Goal: Task Accomplishment & Management: Manage account settings

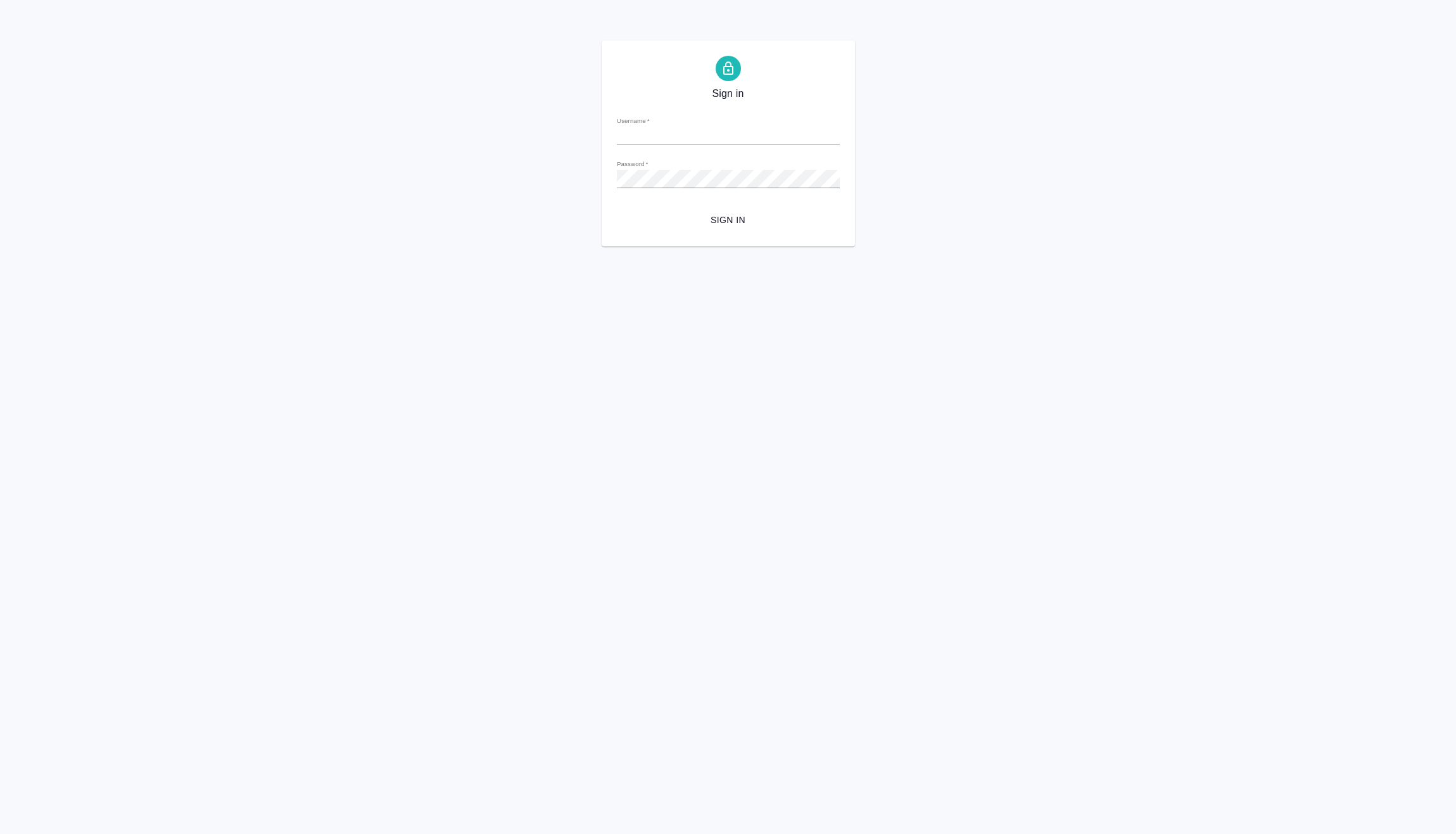
type input "[PERSON_NAME][EMAIL_ADDRESS][DOMAIN_NAME]"
click at [745, 216] on span "Sign in" at bounding box center [728, 220] width 203 height 16
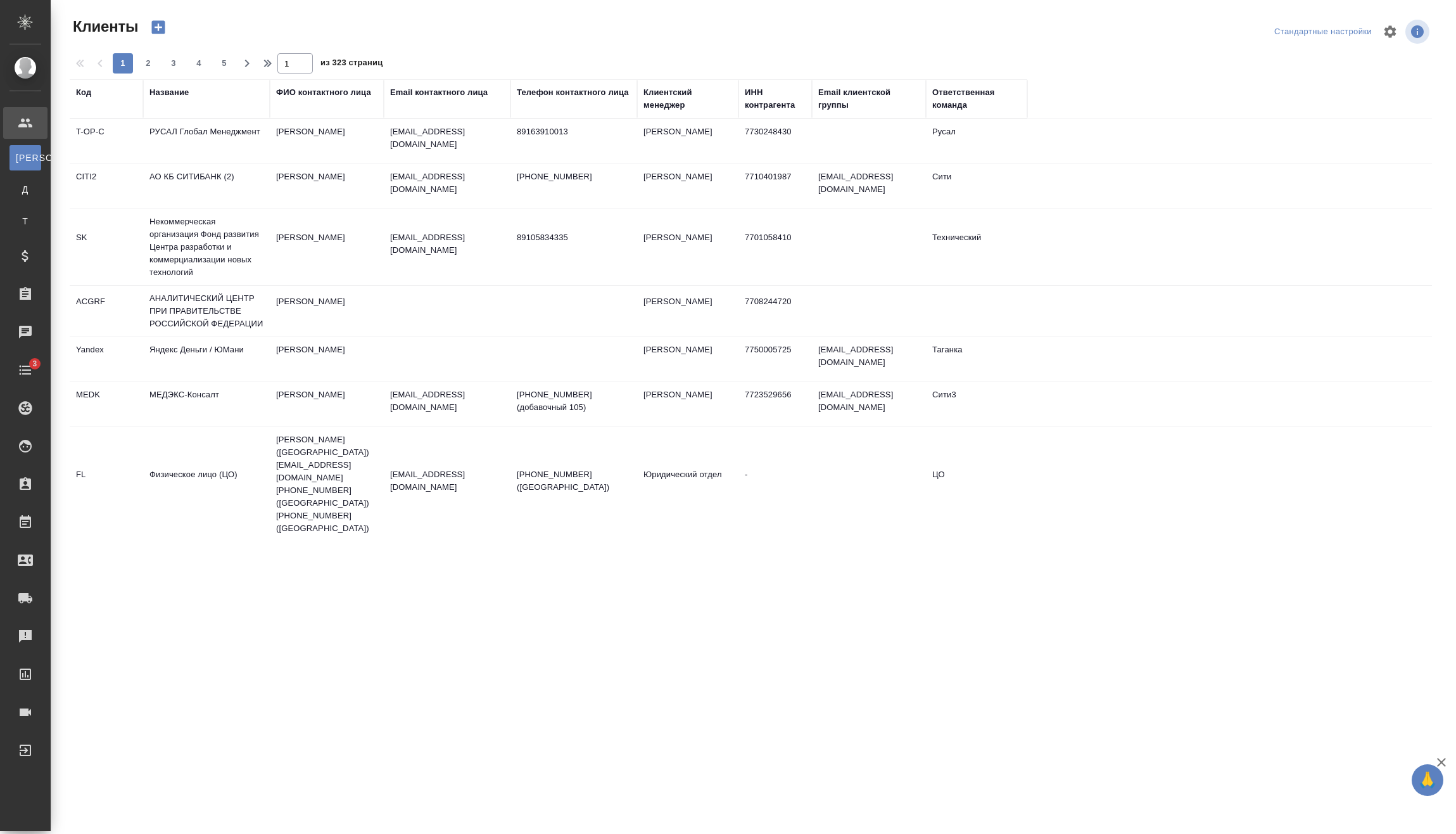
select select "RU"
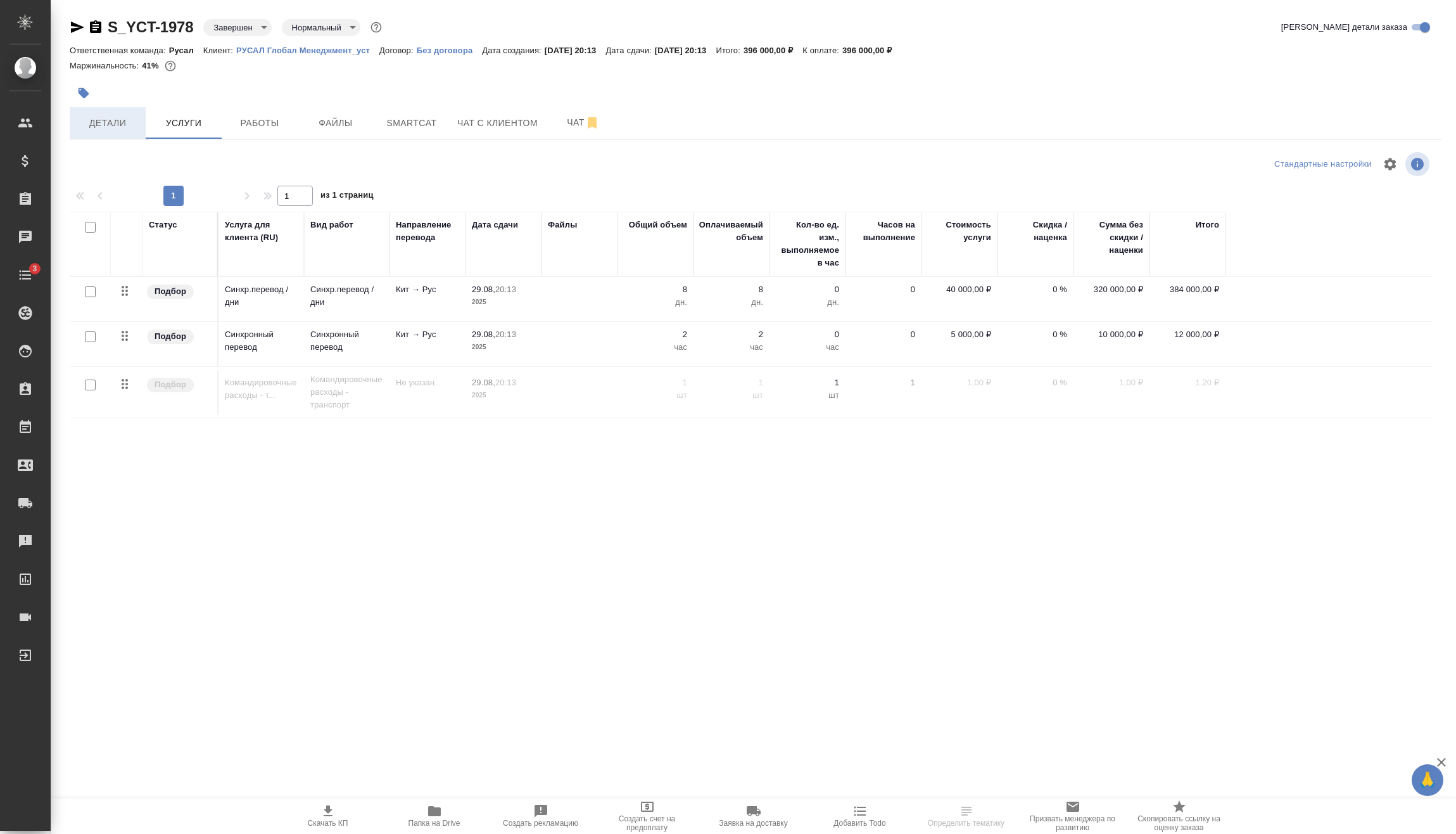
click at [126, 123] on span "Детали" at bounding box center [108, 123] width 60 height 16
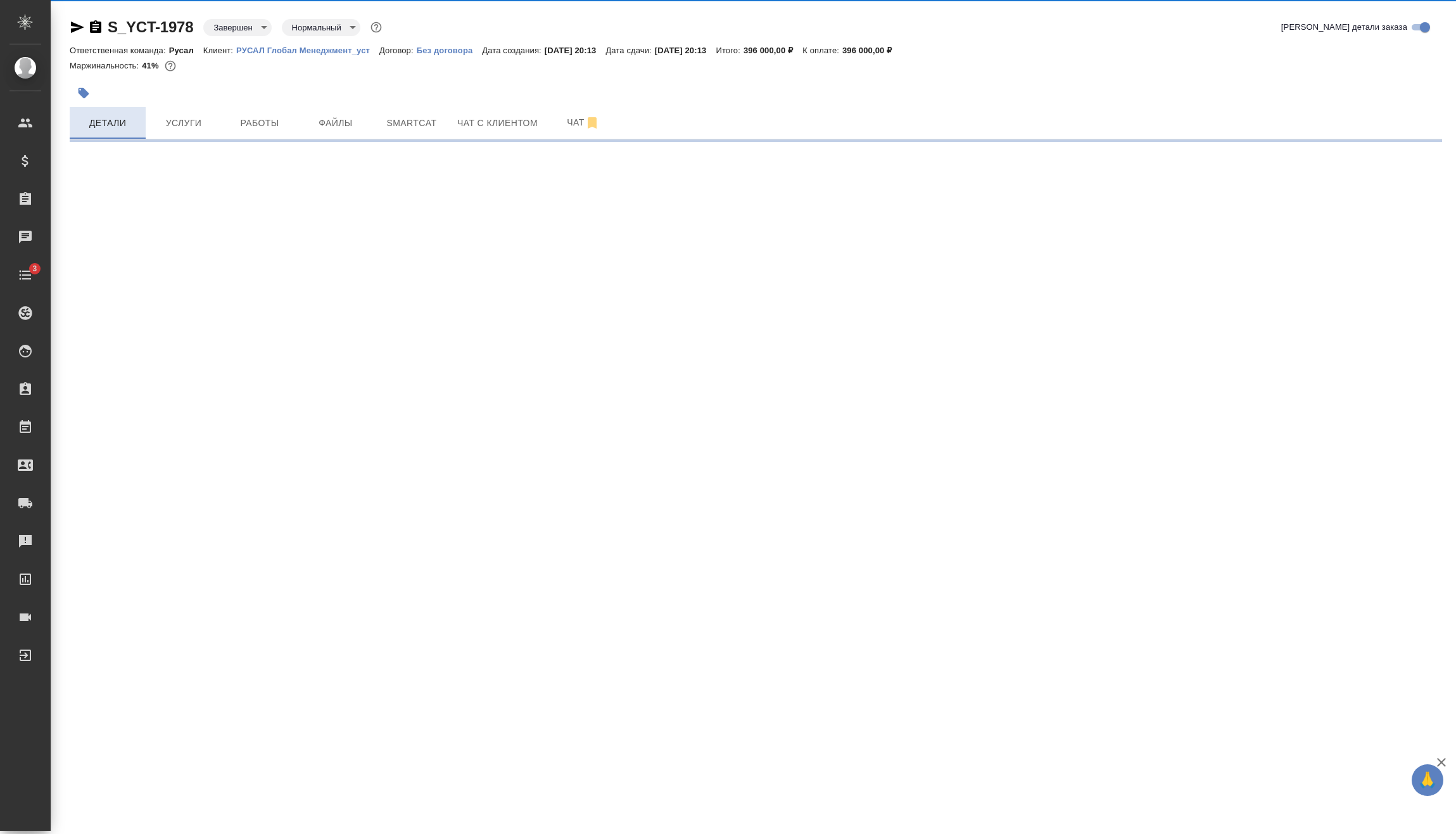
select select "RU"
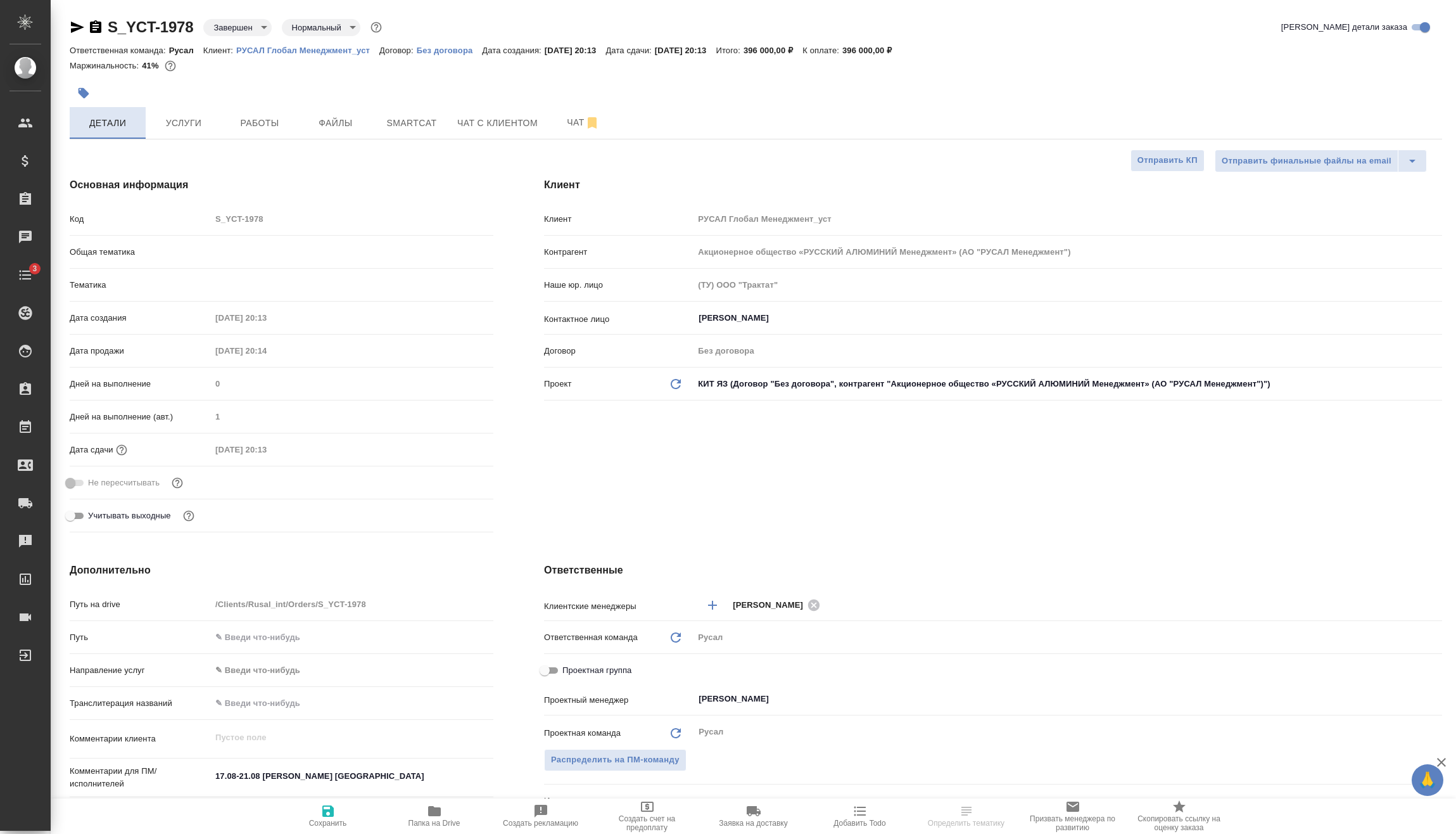
type textarea "x"
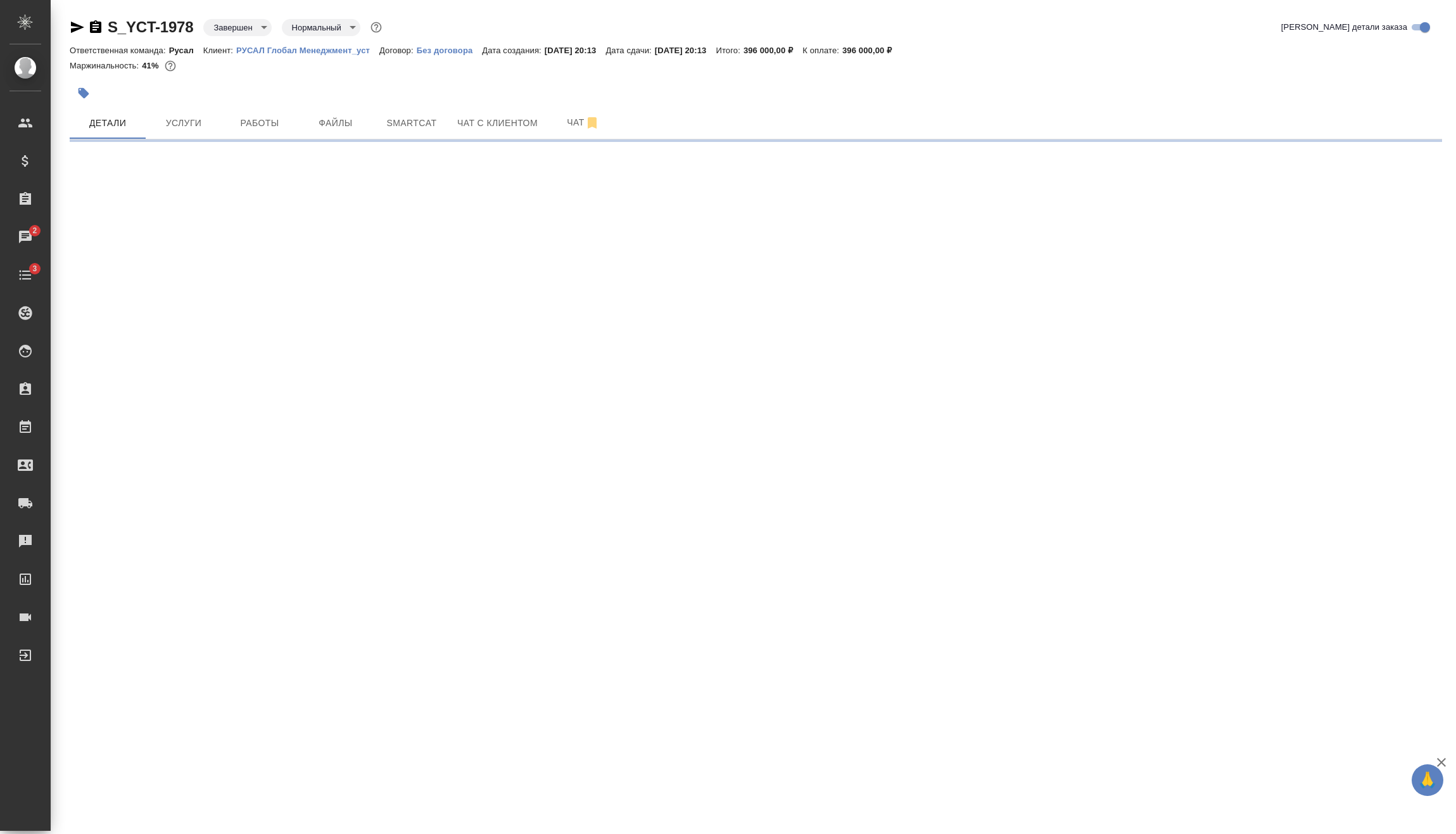
select select "RU"
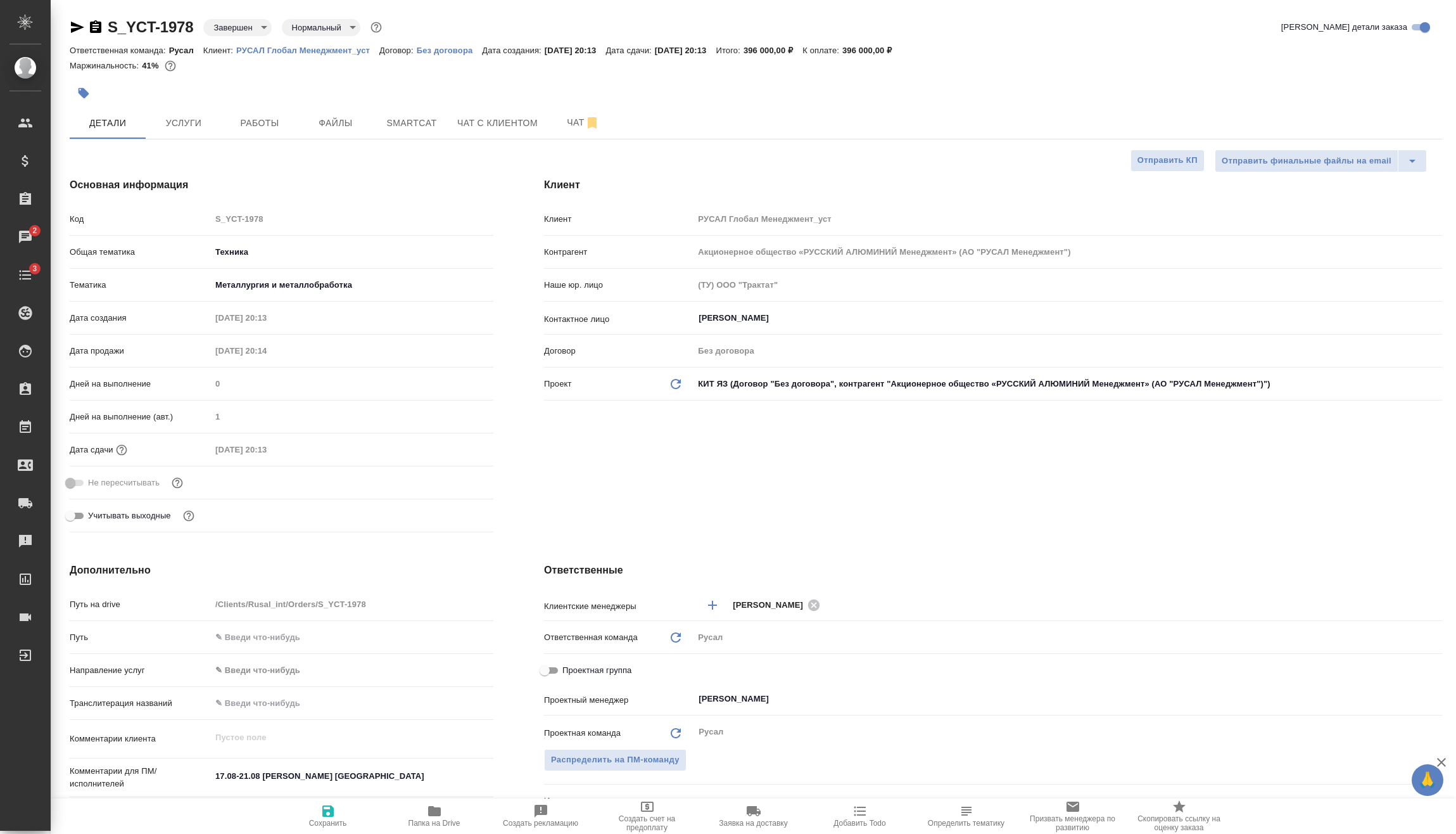
type textarea "x"
click at [78, 28] on icon "button" at bounding box center [78, 28] width 16 height 16
click at [1332, 507] on div "[PERSON_NAME] Глобал Менеджмент_уст Контрагент Акционерное общество «РУССКИЙ АЛ…" at bounding box center [993, 357] width 949 height 411
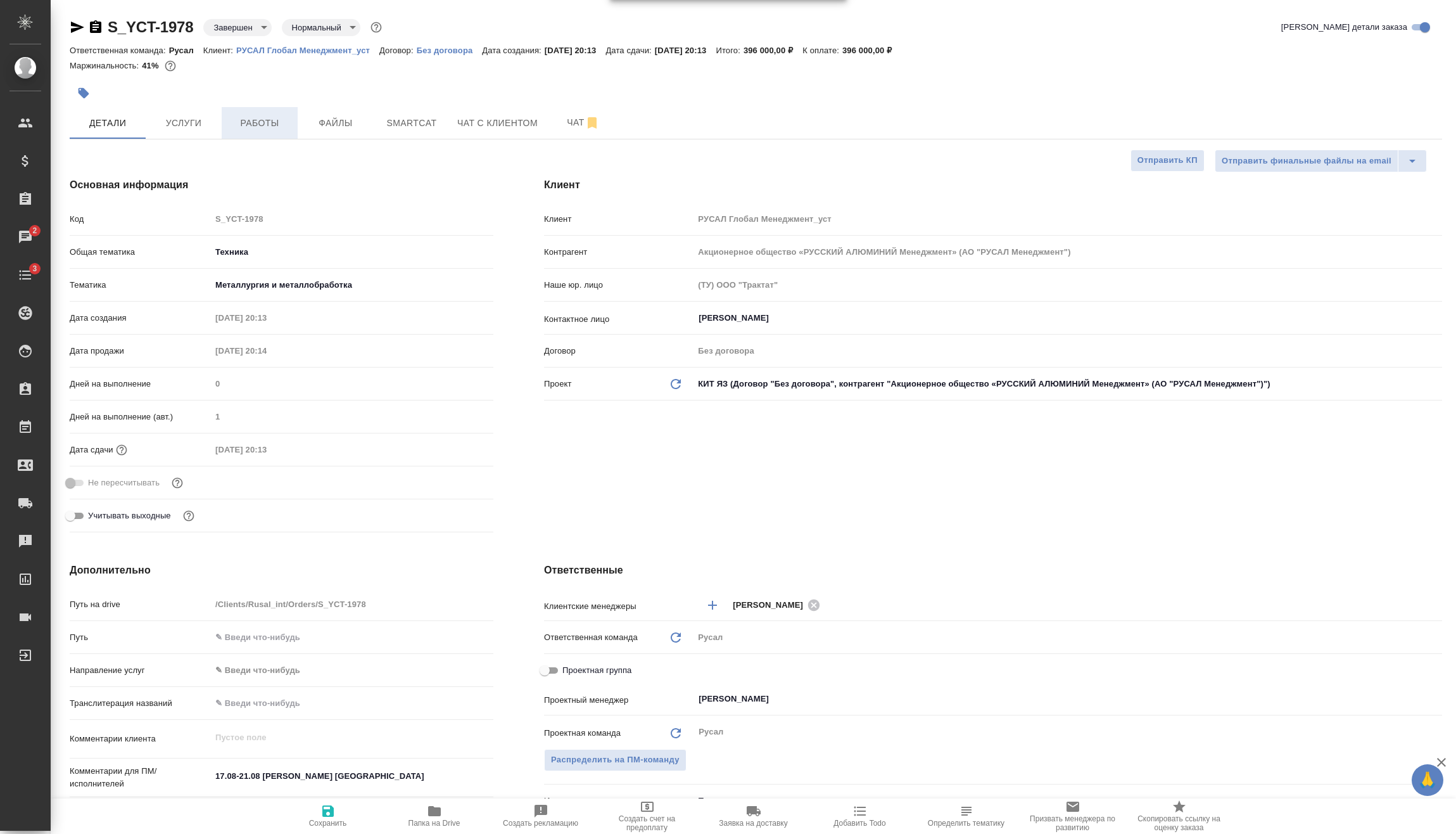
click at [236, 123] on span "Работы" at bounding box center [260, 123] width 60 height 16
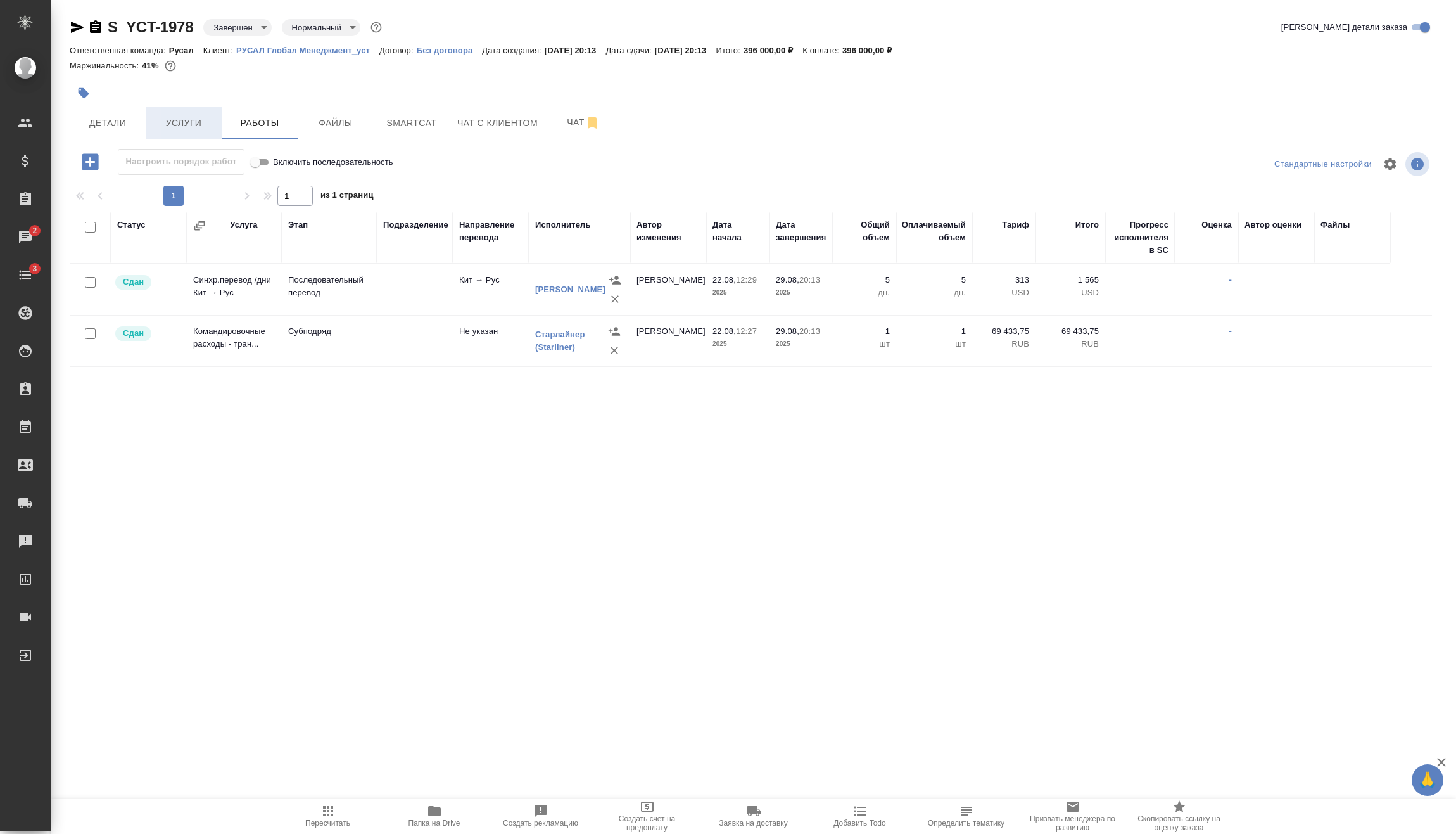
click at [161, 116] on span "Услуги" at bounding box center [184, 123] width 60 height 16
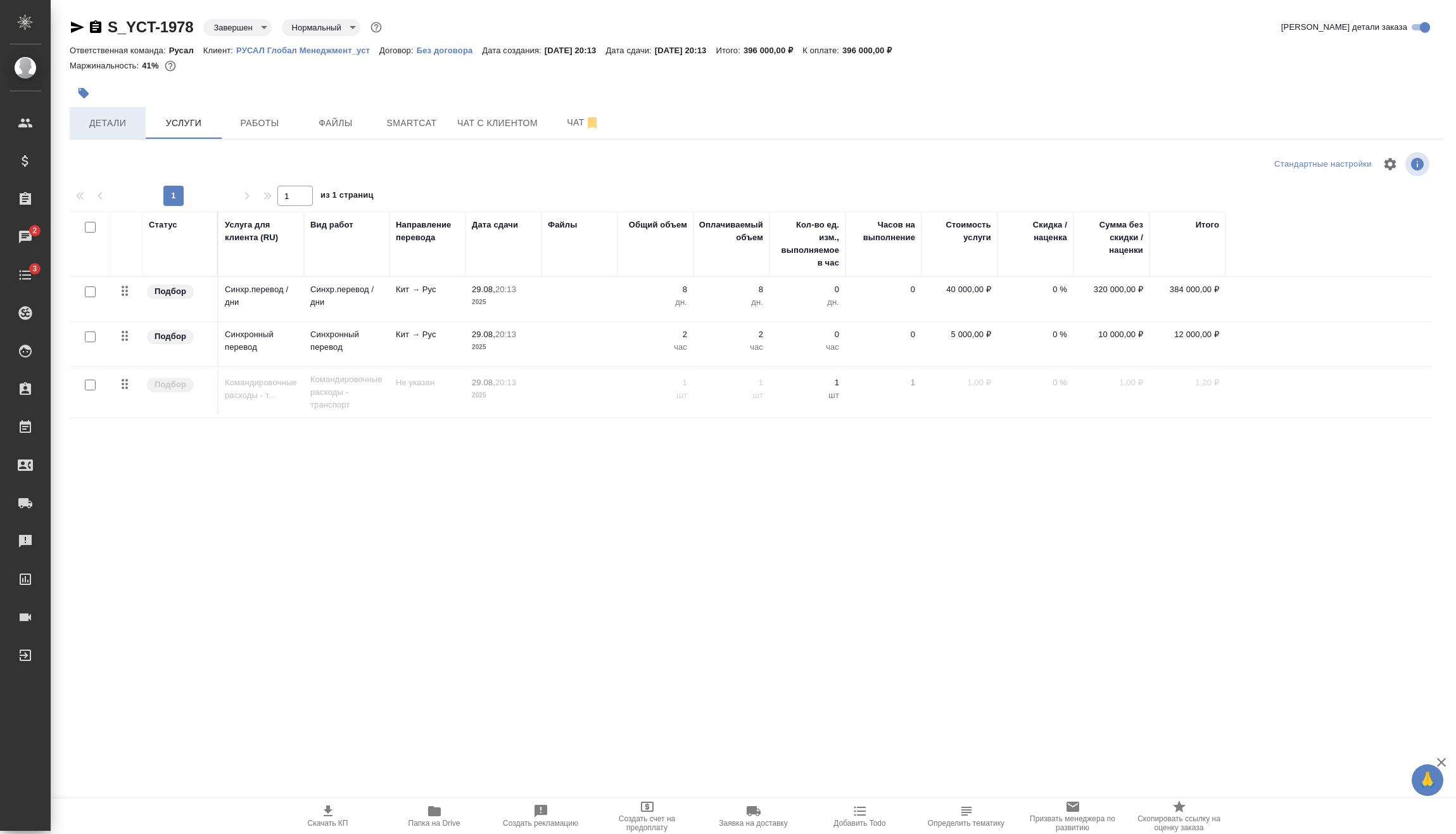
click at [88, 113] on button "Детали" at bounding box center [108, 123] width 76 height 32
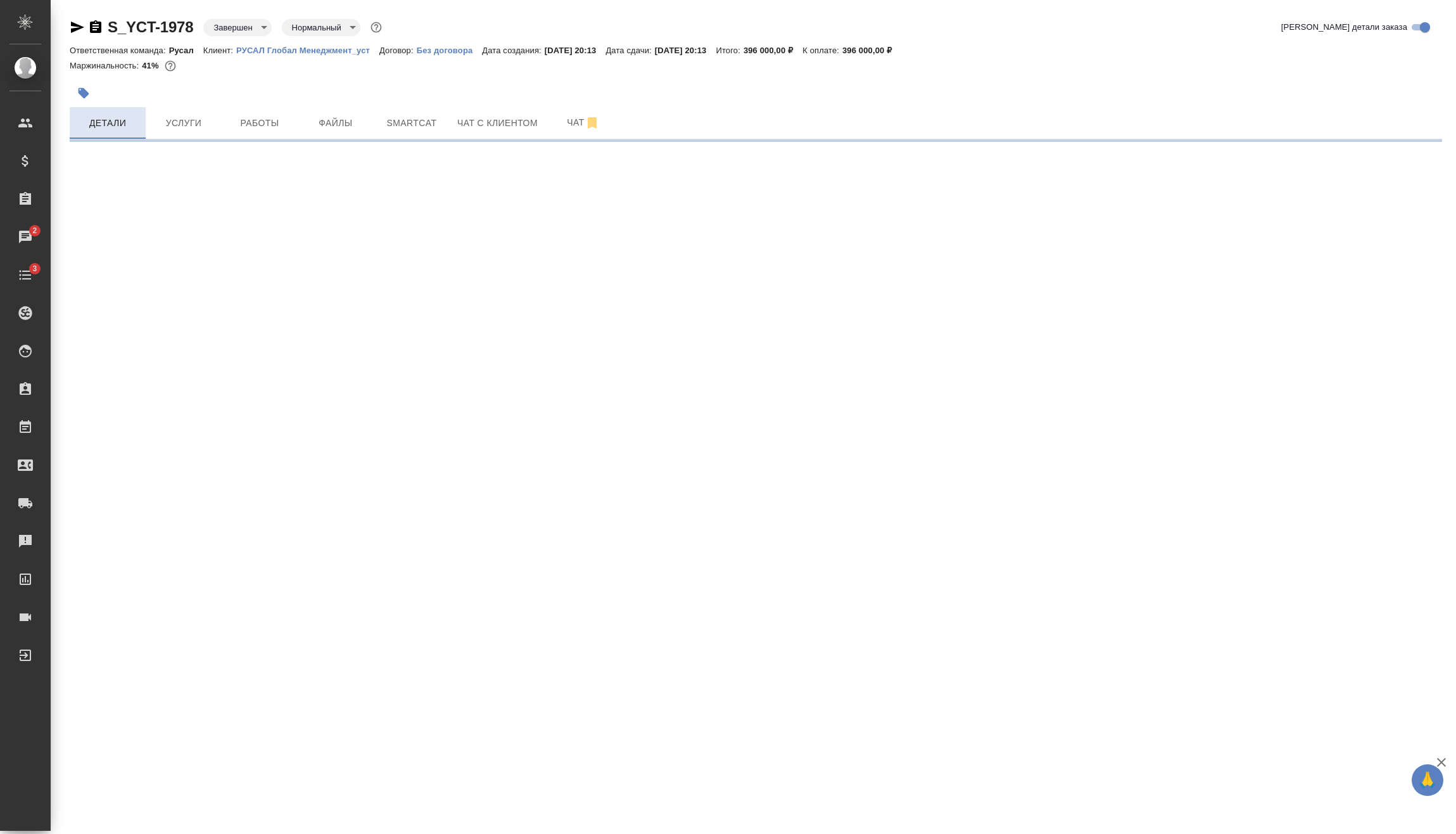
select select "RU"
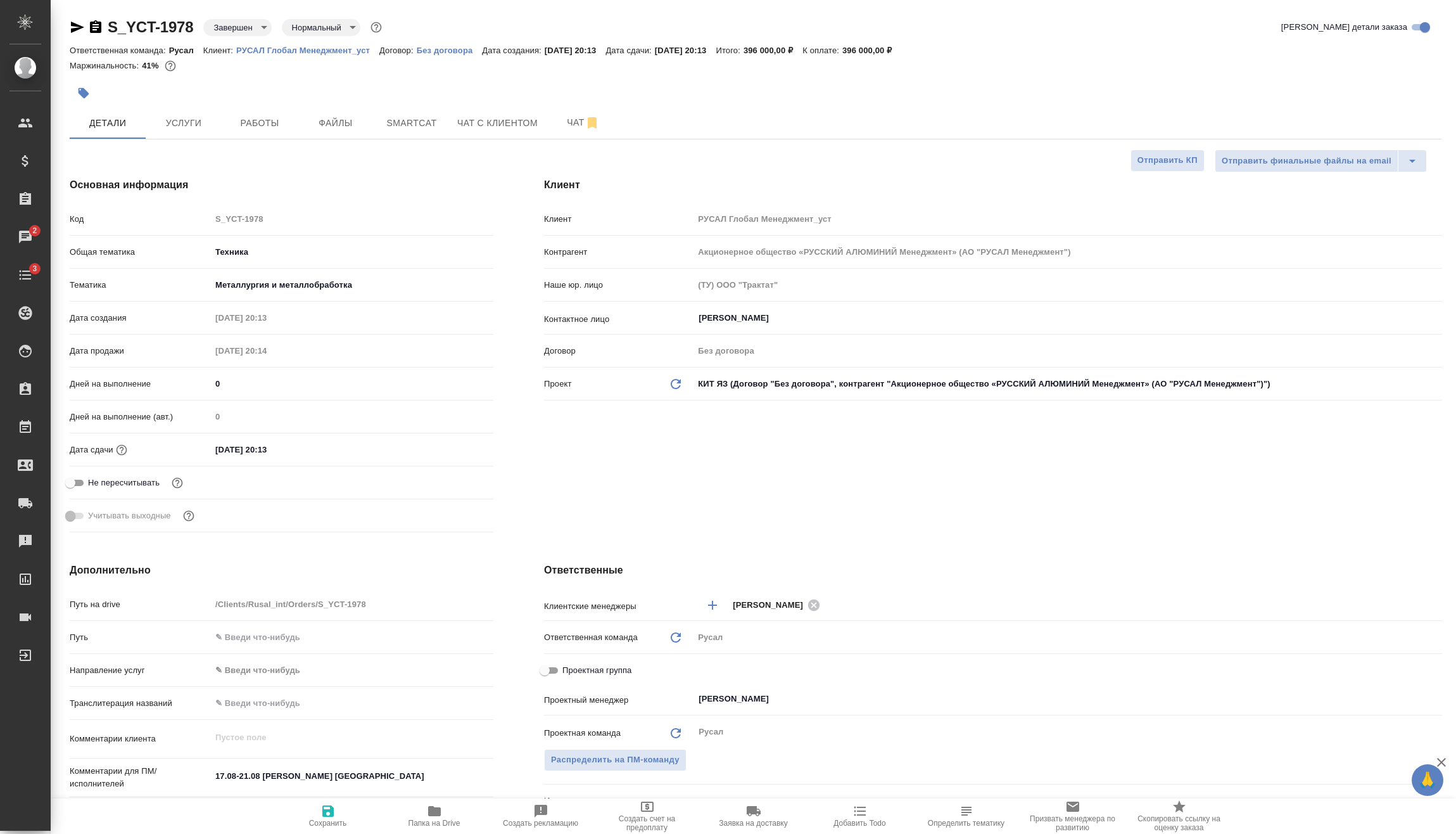
type textarea "x"
click at [304, 449] on input "[DATE] 20:13" at bounding box center [266, 449] width 110 height 18
click at [224, 445] on input "[DATE] 20:13" at bounding box center [267, 449] width 110 height 18
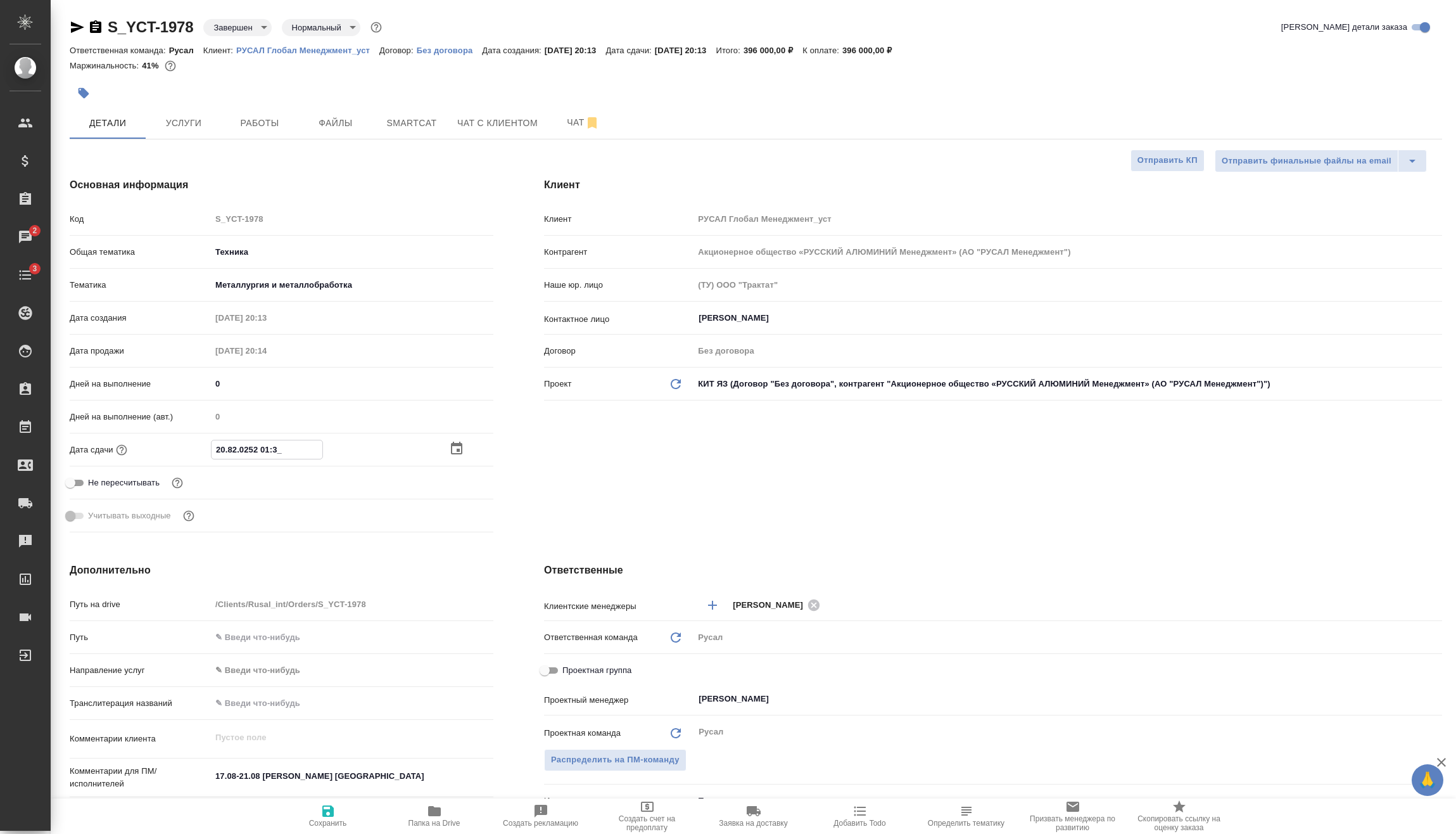
type input "20.82.0252 01:3_"
type textarea "x"
type input "[DATE] 20:13"
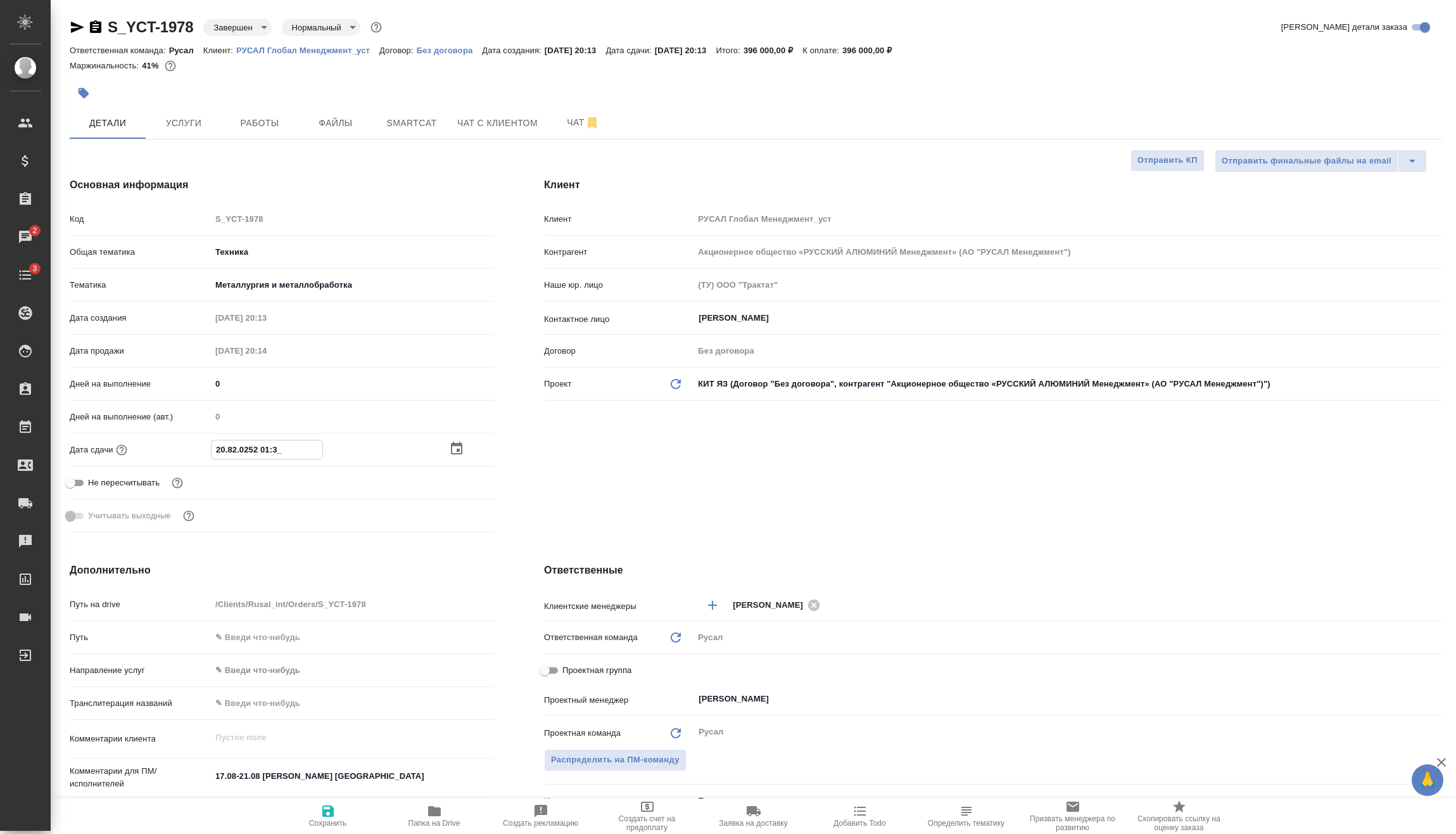
type textarea "x"
click at [268, 448] on input "[DATE] 20:13" at bounding box center [267, 449] width 110 height 18
type input "[DATE] 21:3_"
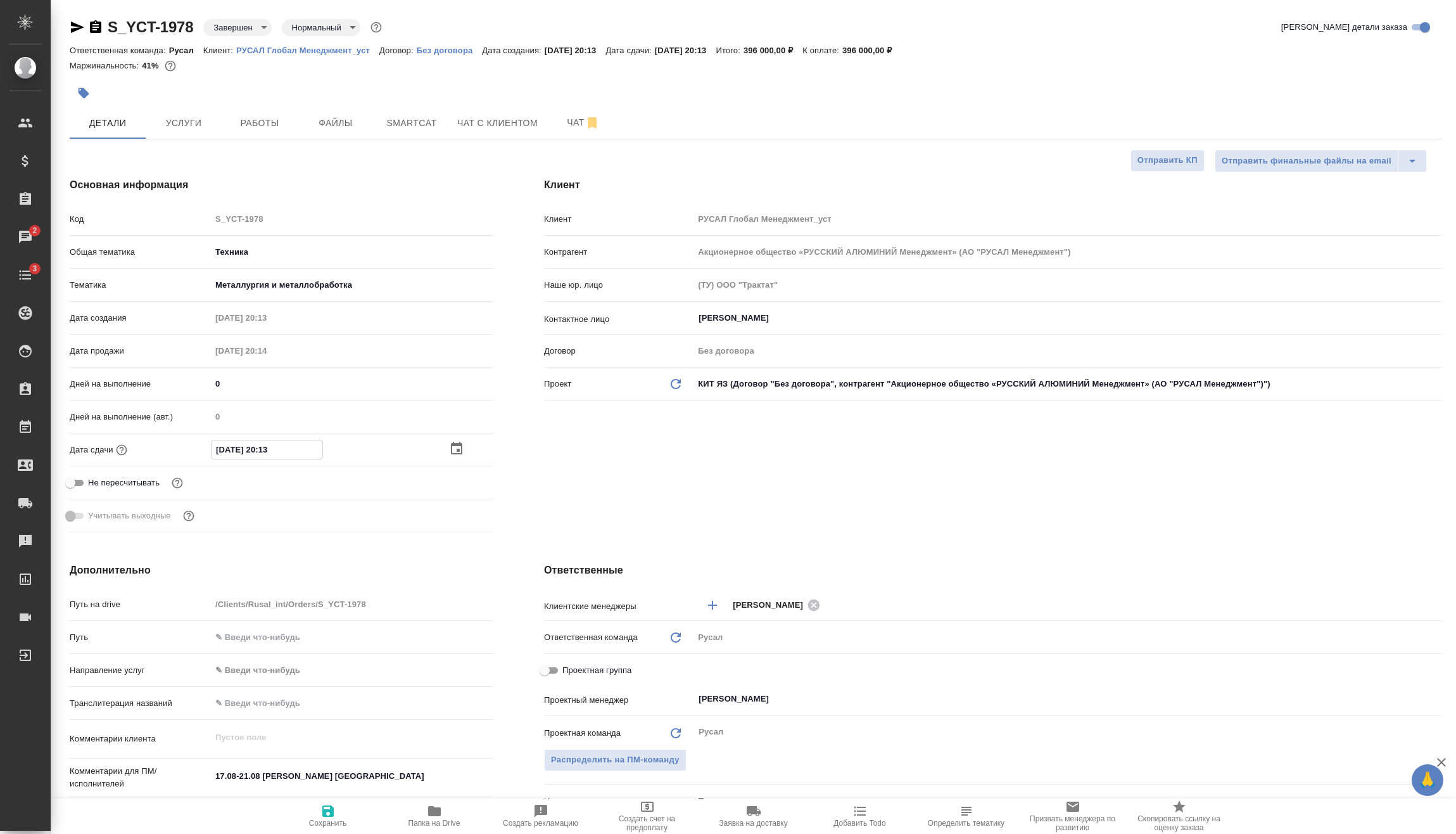
type textarea "x"
type input "[DATE] 13:__"
type textarea "x"
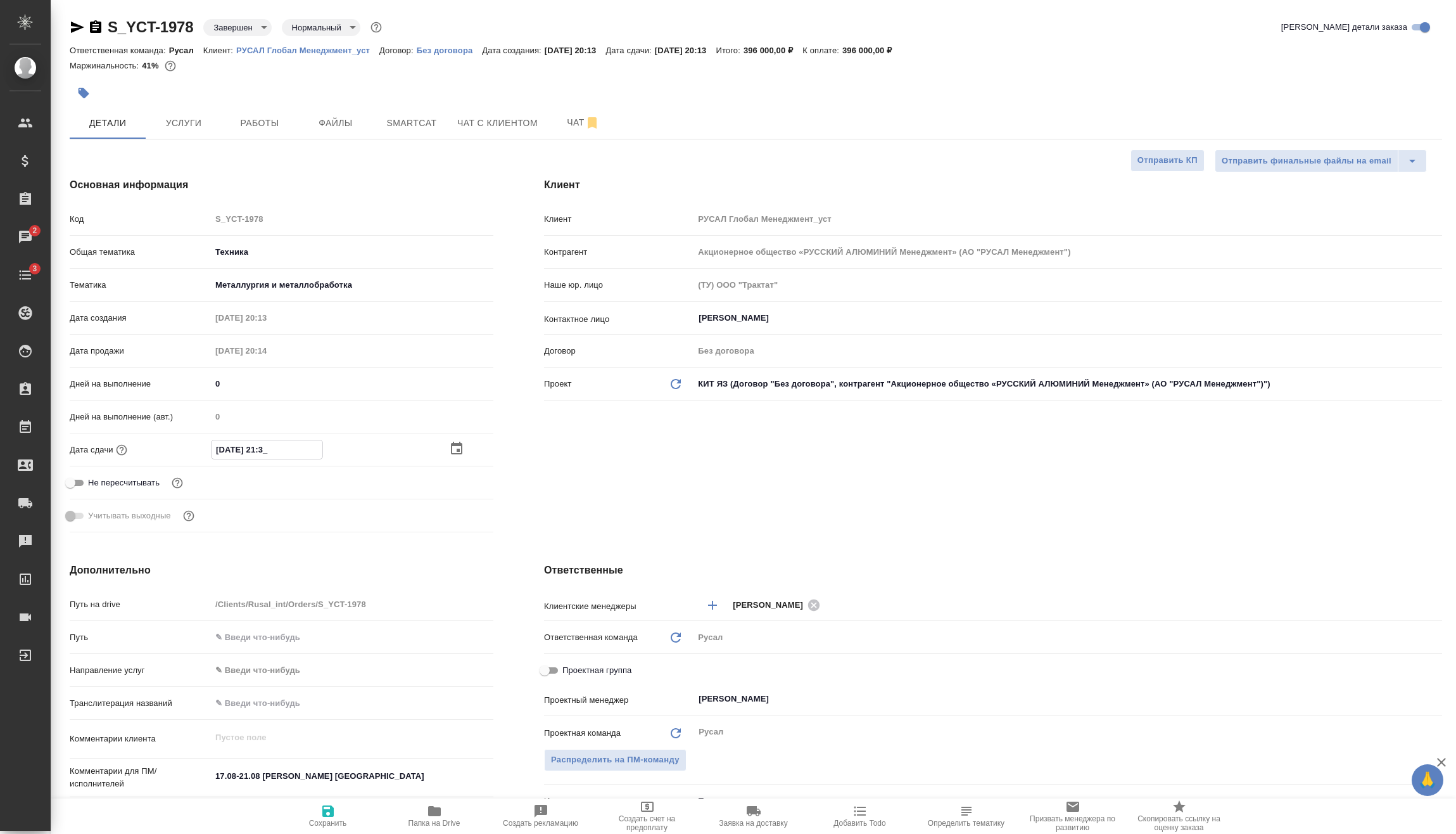
type textarea "x"
type input "[DATE] 11:3_"
type textarea "x"
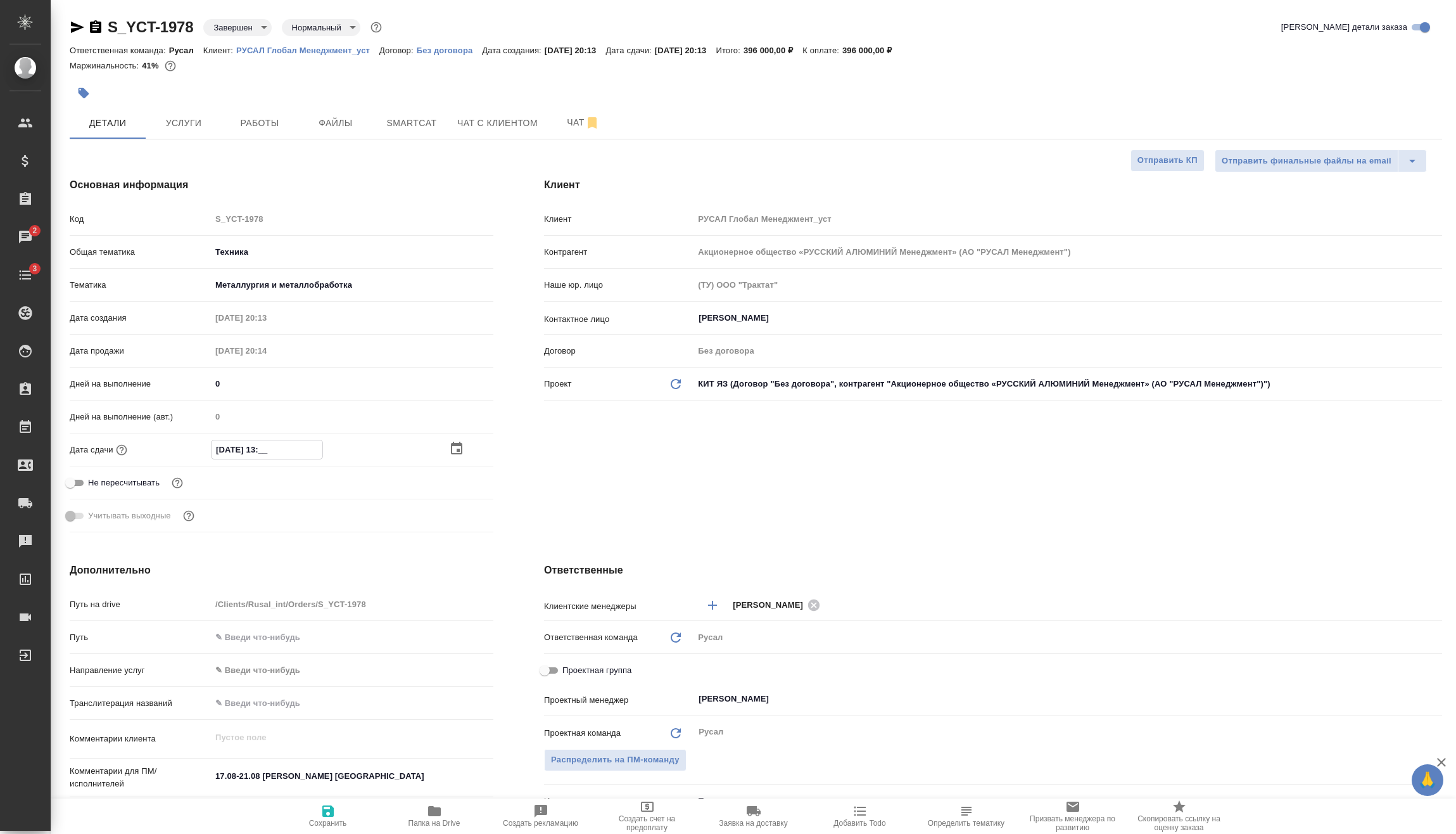
type textarea "x"
type input "[DATE] 11:13"
type textarea "x"
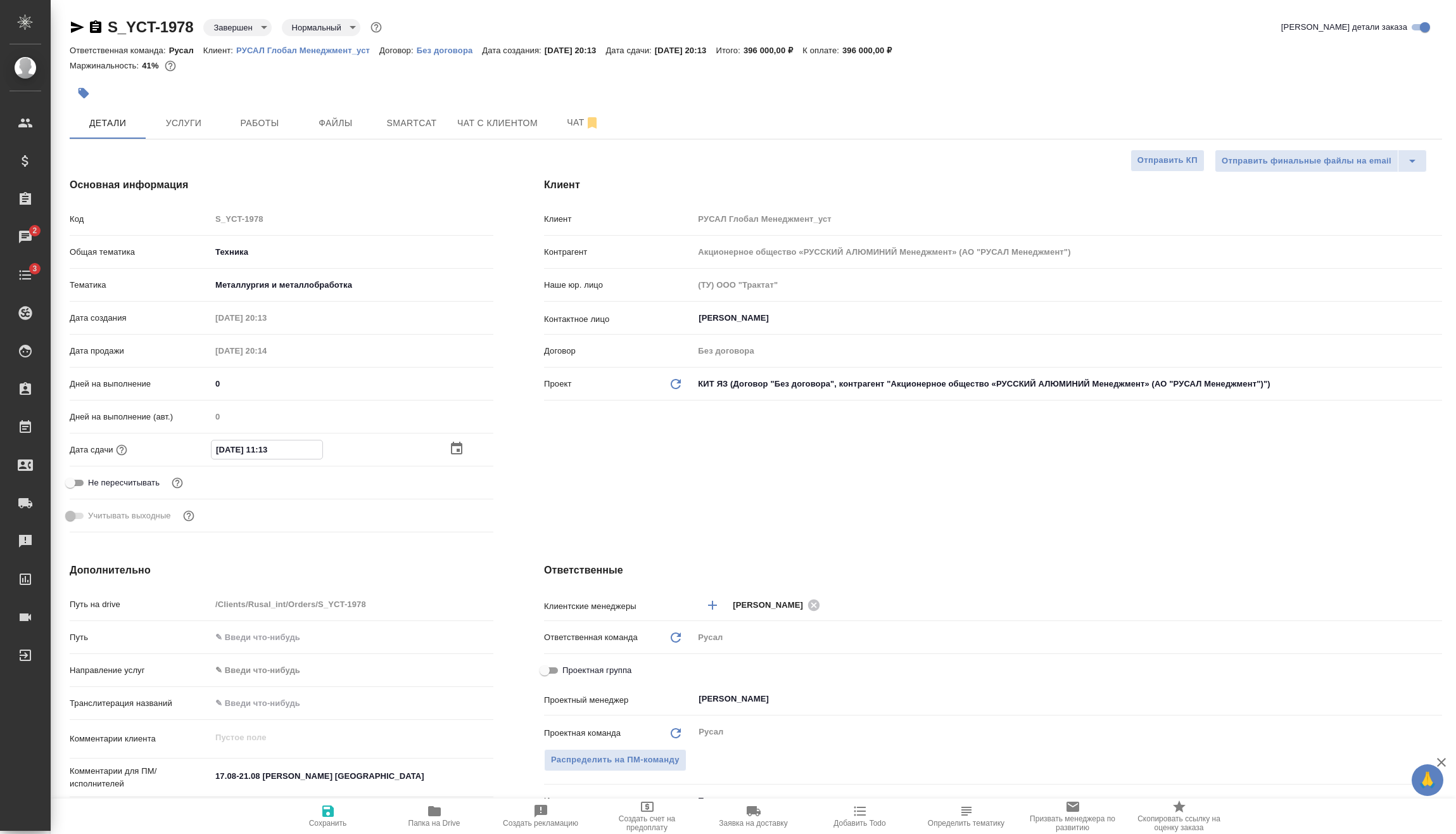
click at [287, 448] on input "[DATE] 11:13" at bounding box center [267, 449] width 110 height 18
type input "[DATE] 11:1_"
type textarea "x"
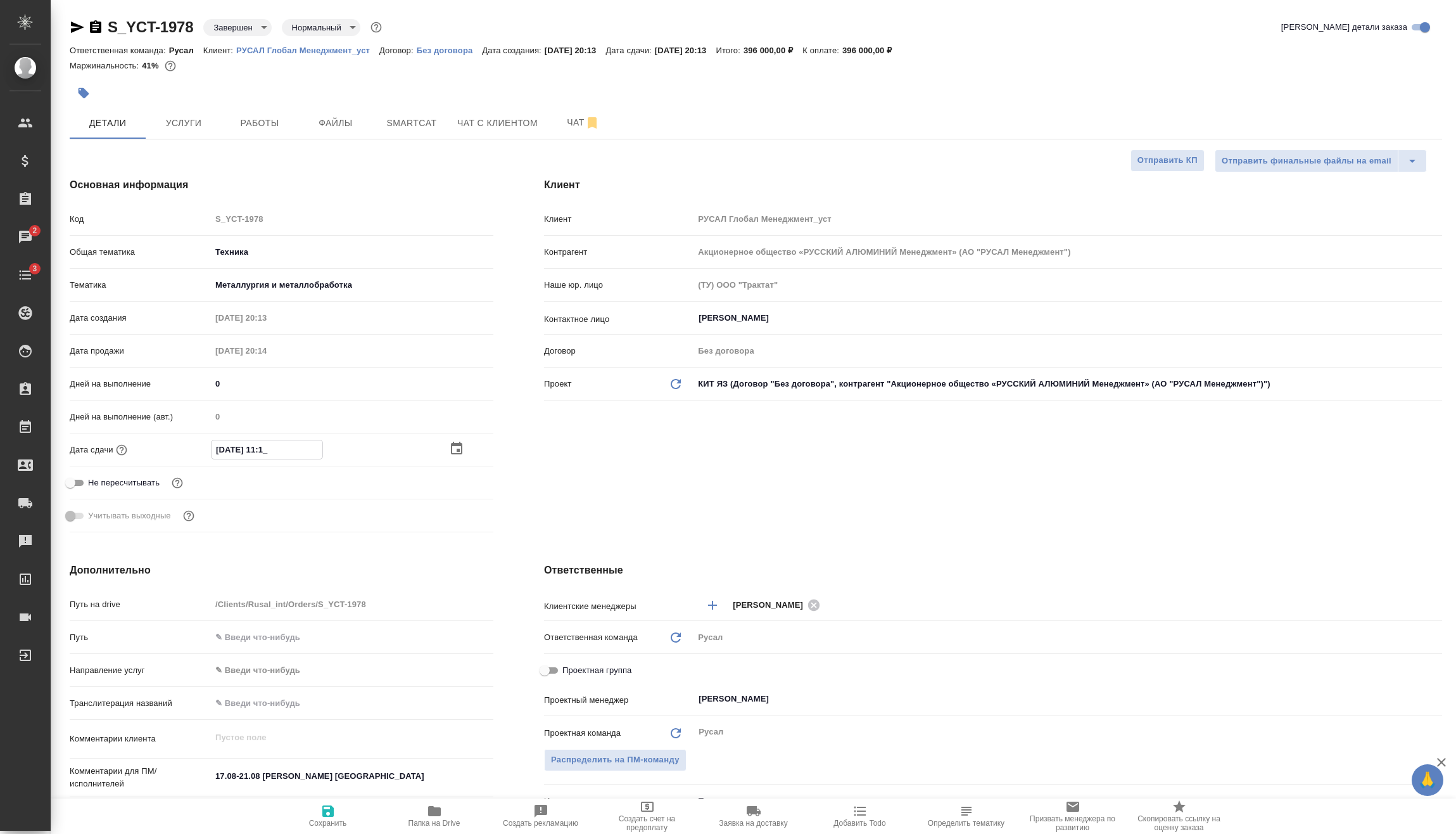
type input "[DATE] 11:__"
type textarea "x"
type input "[DATE] 11:4_"
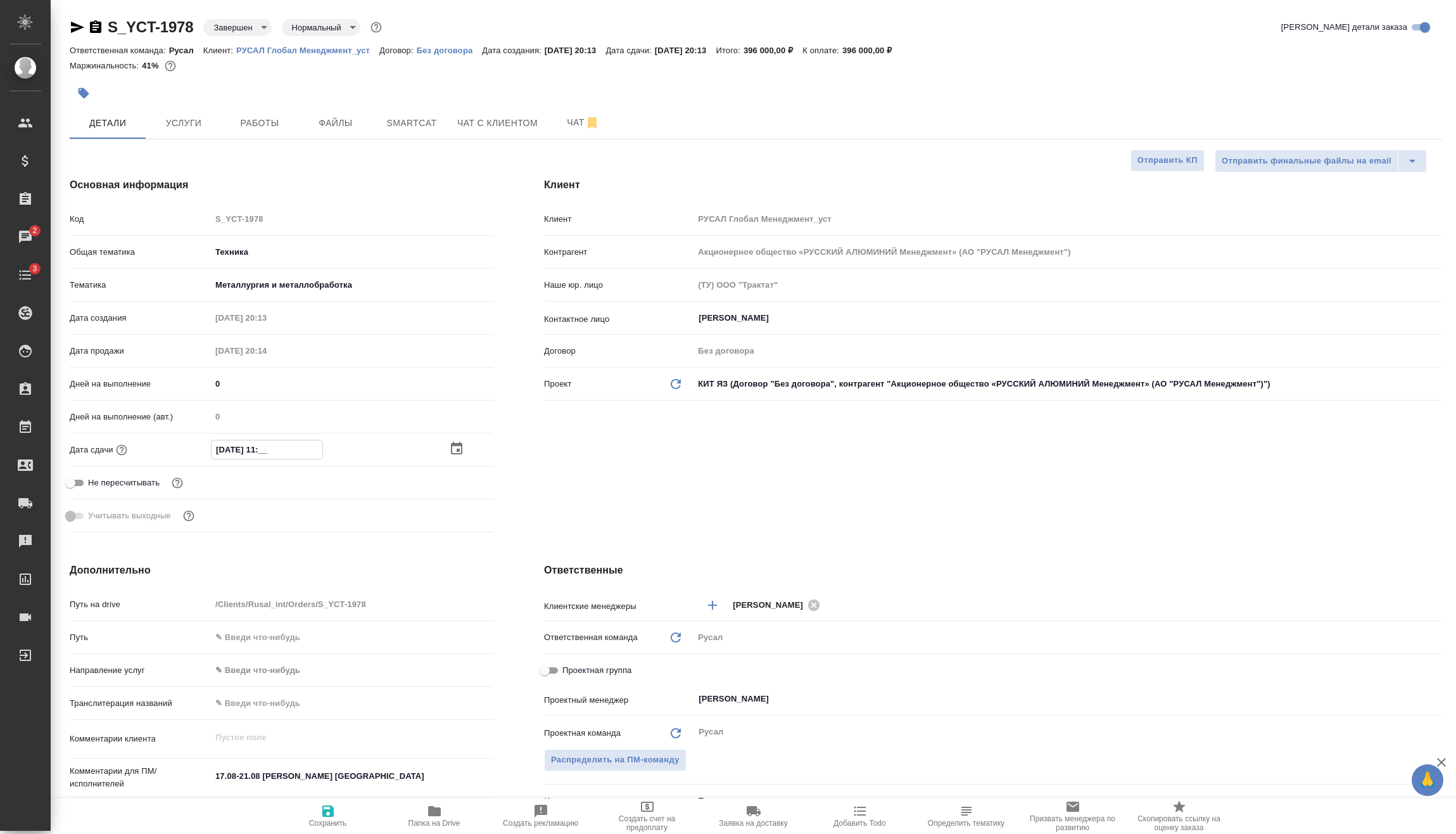
type textarea "x"
type input "[DATE] 11:45"
type textarea "x"
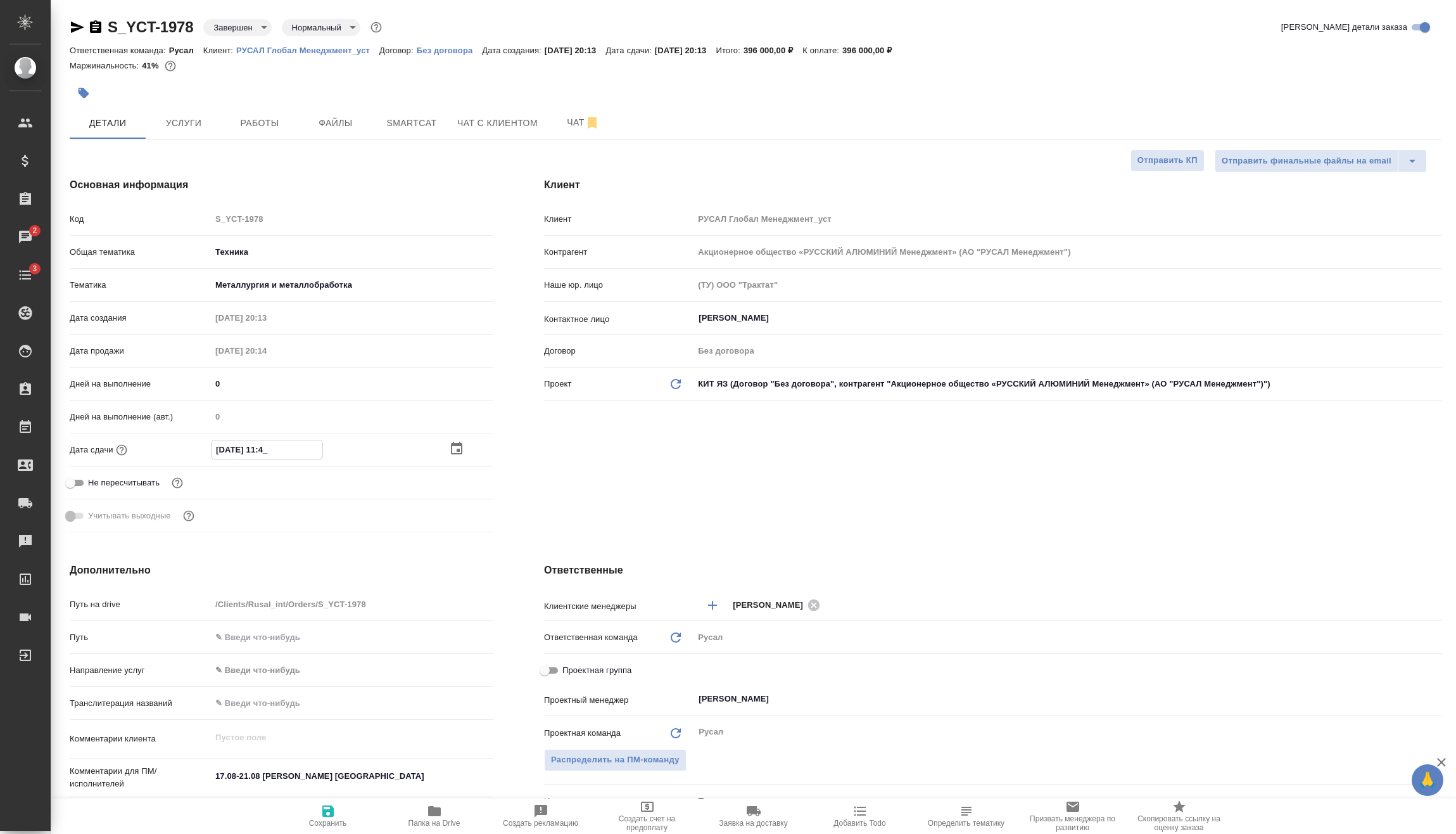
type textarea "x"
type input "[DATE] 11:45"
click at [341, 811] on span "Сохранить" at bounding box center [328, 816] width 91 height 24
type textarea "x"
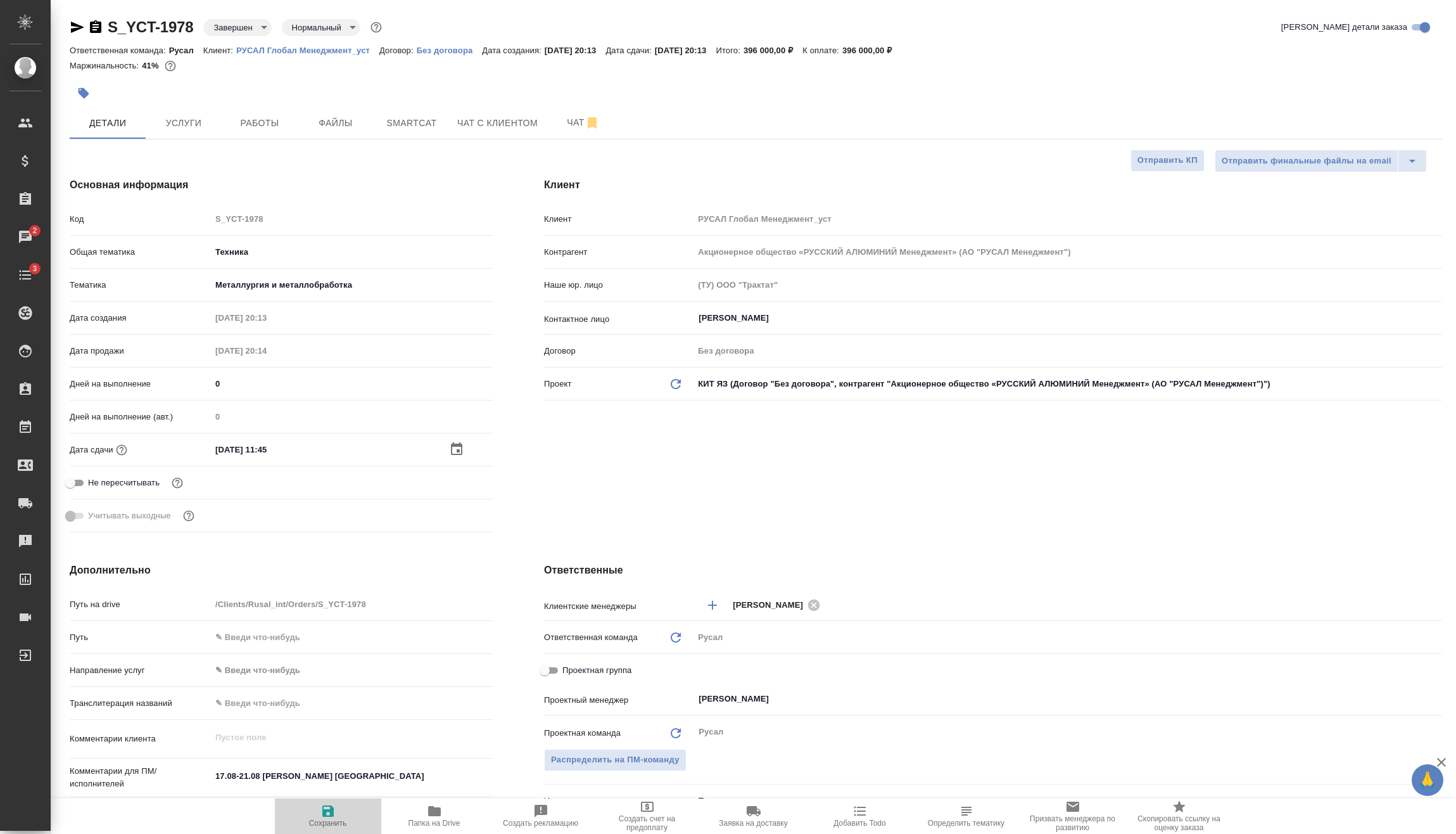
type textarea "x"
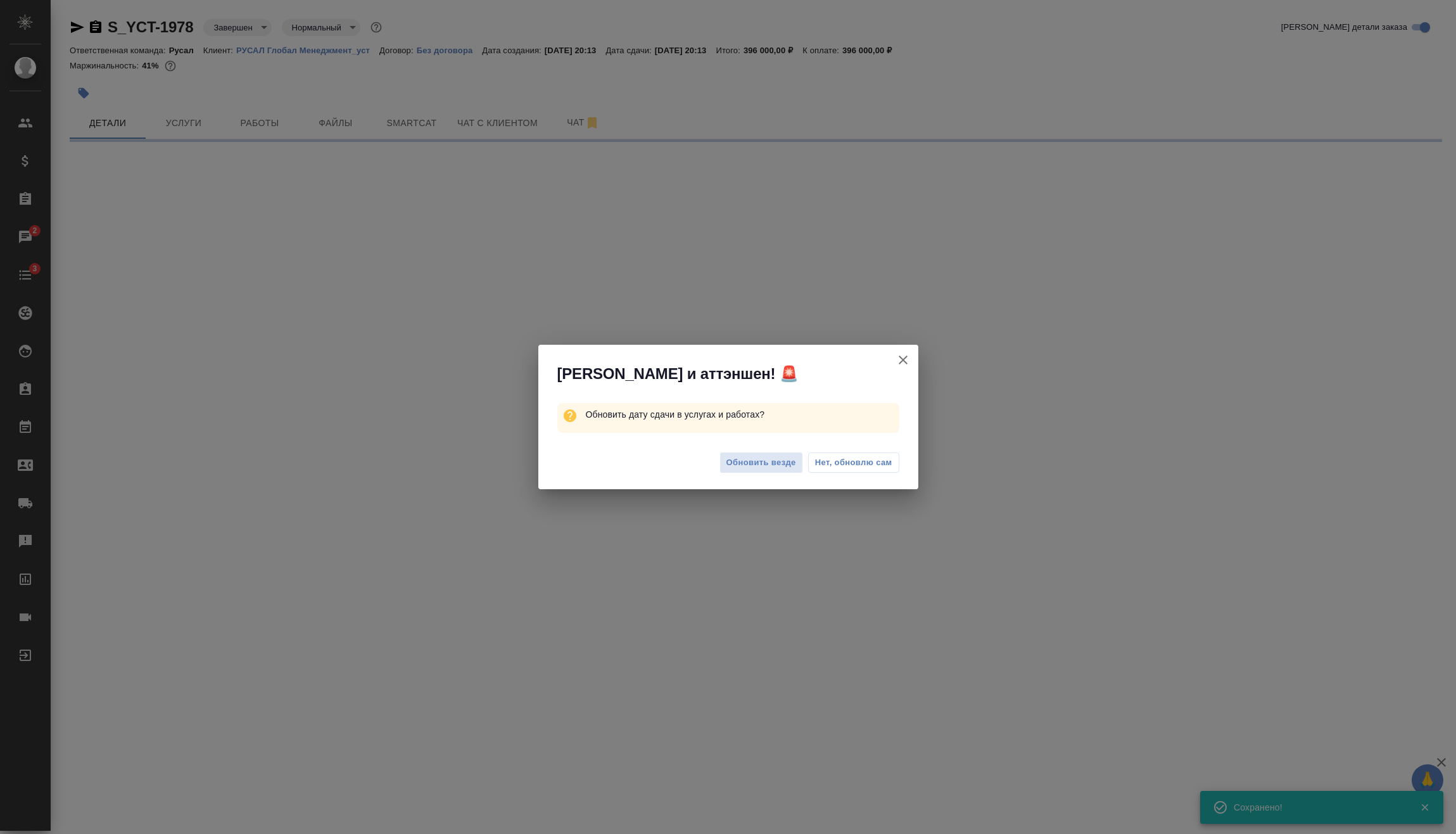
type input "completed"
select select "RU"
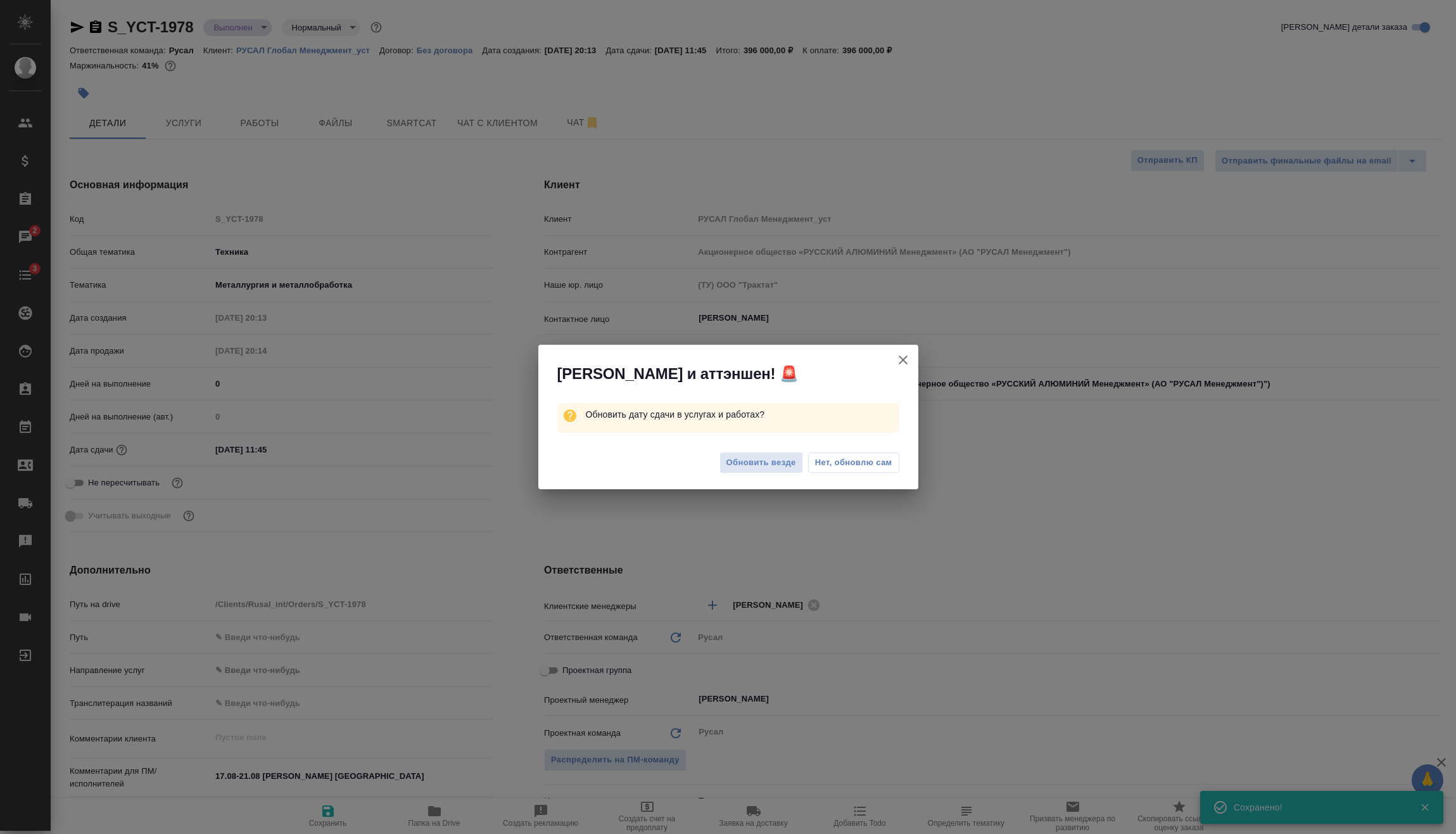
type textarea "x"
click at [762, 462] on span "Обновить везде" at bounding box center [761, 463] width 70 height 15
type textarea "x"
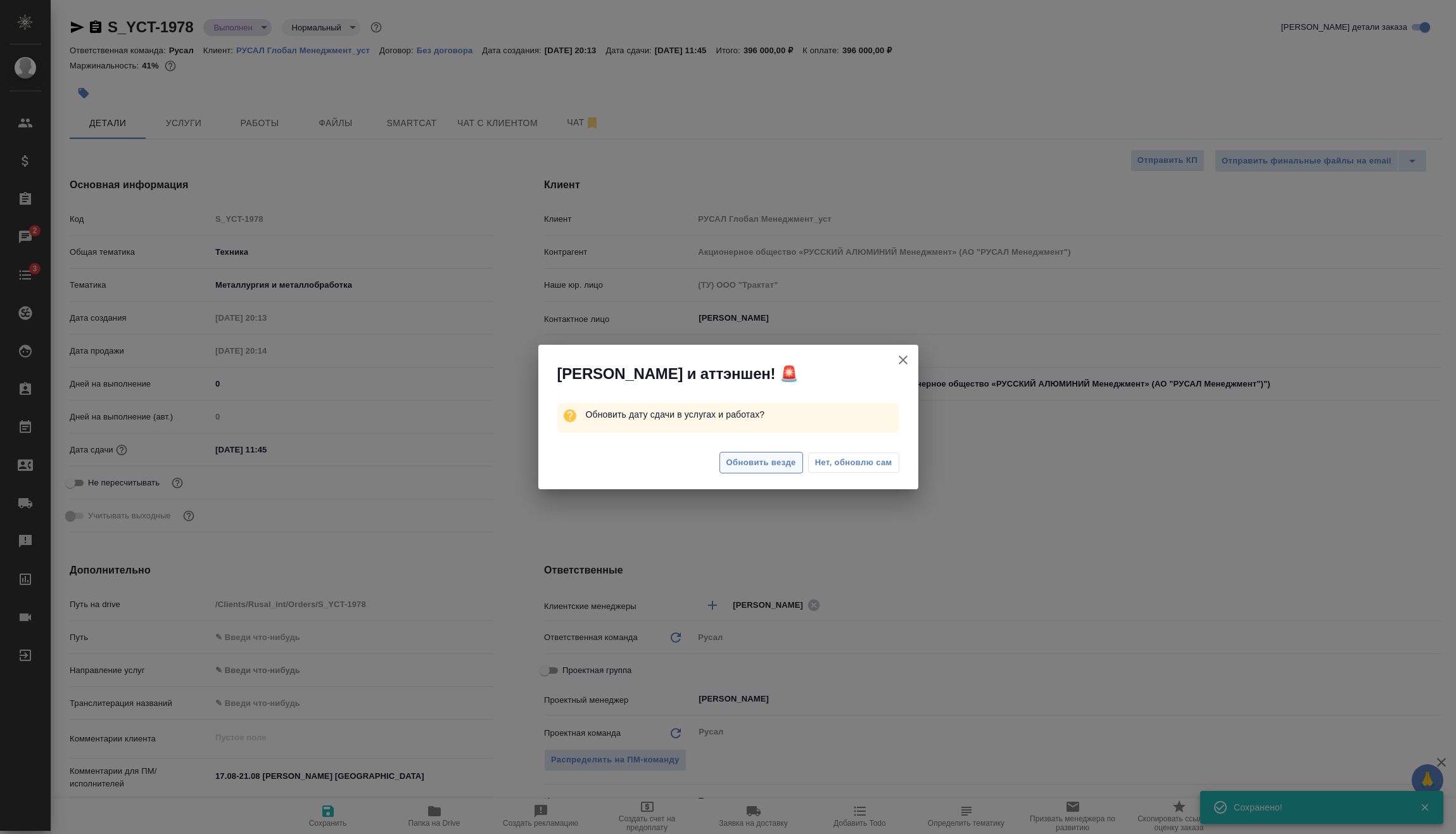
type textarea "x"
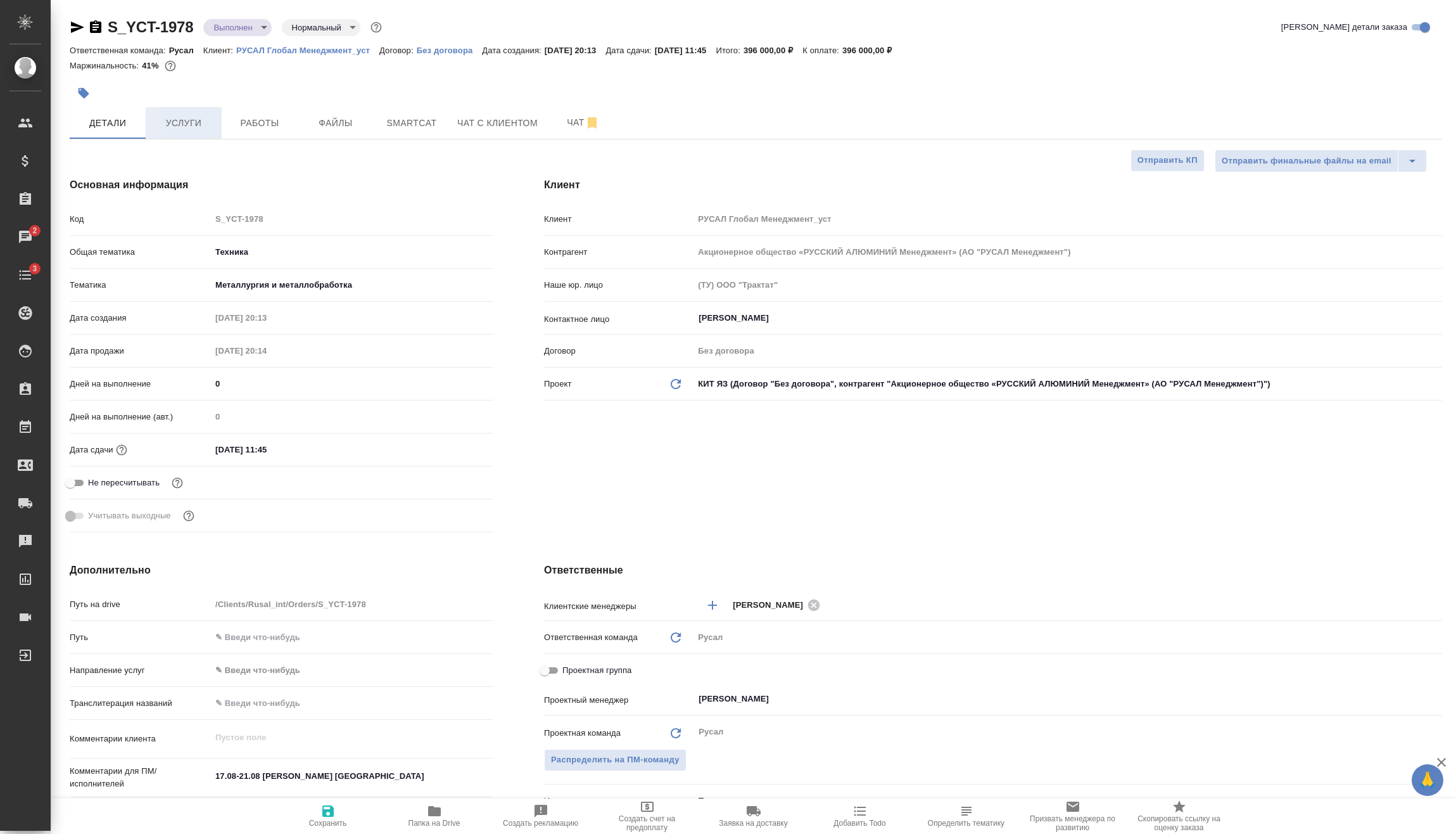
click at [194, 108] on button "Услуги" at bounding box center [184, 123] width 76 height 32
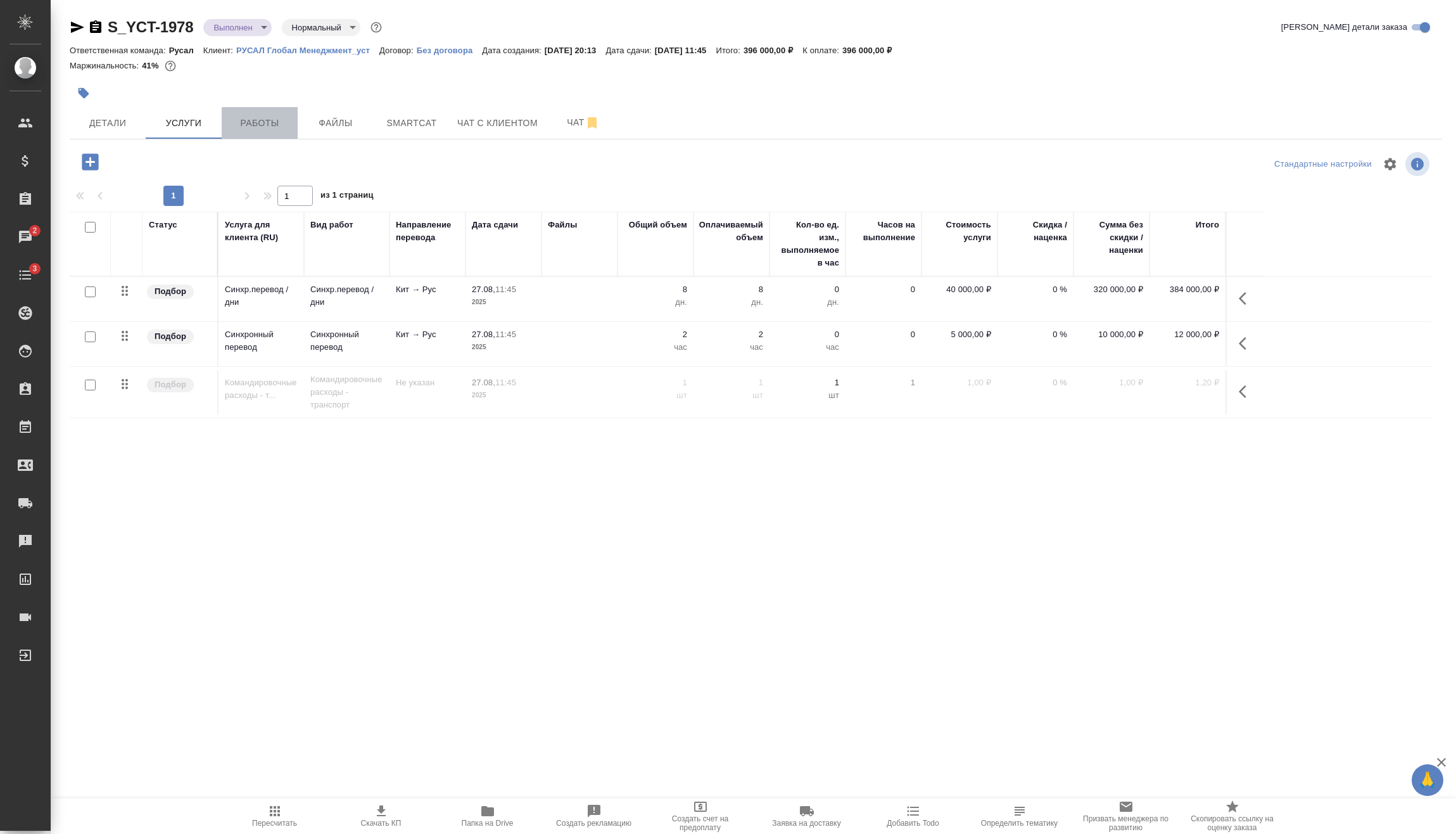
click at [249, 123] on span "Работы" at bounding box center [260, 123] width 60 height 16
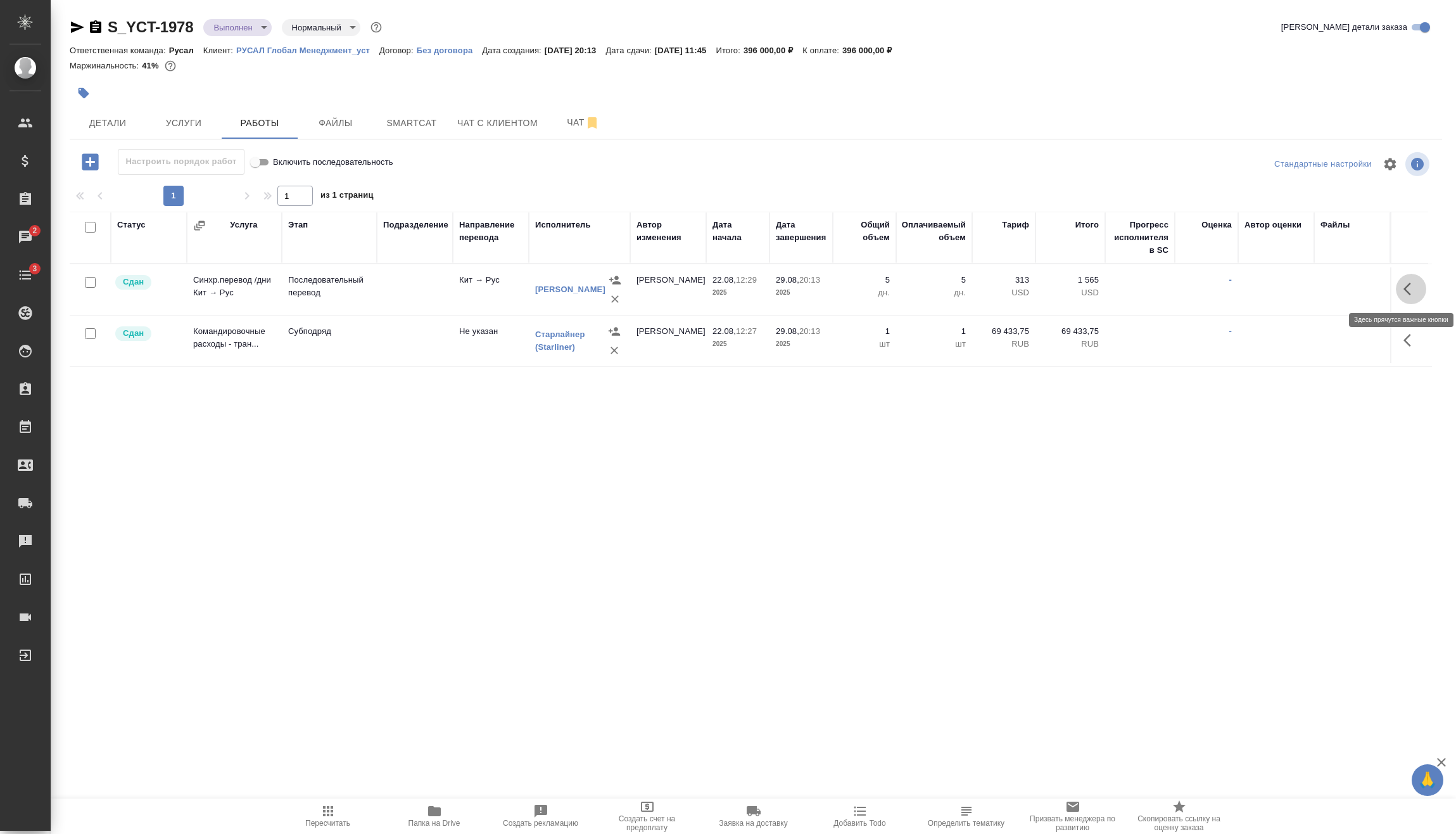
click at [1401, 286] on button "button" at bounding box center [1410, 288] width 30 height 30
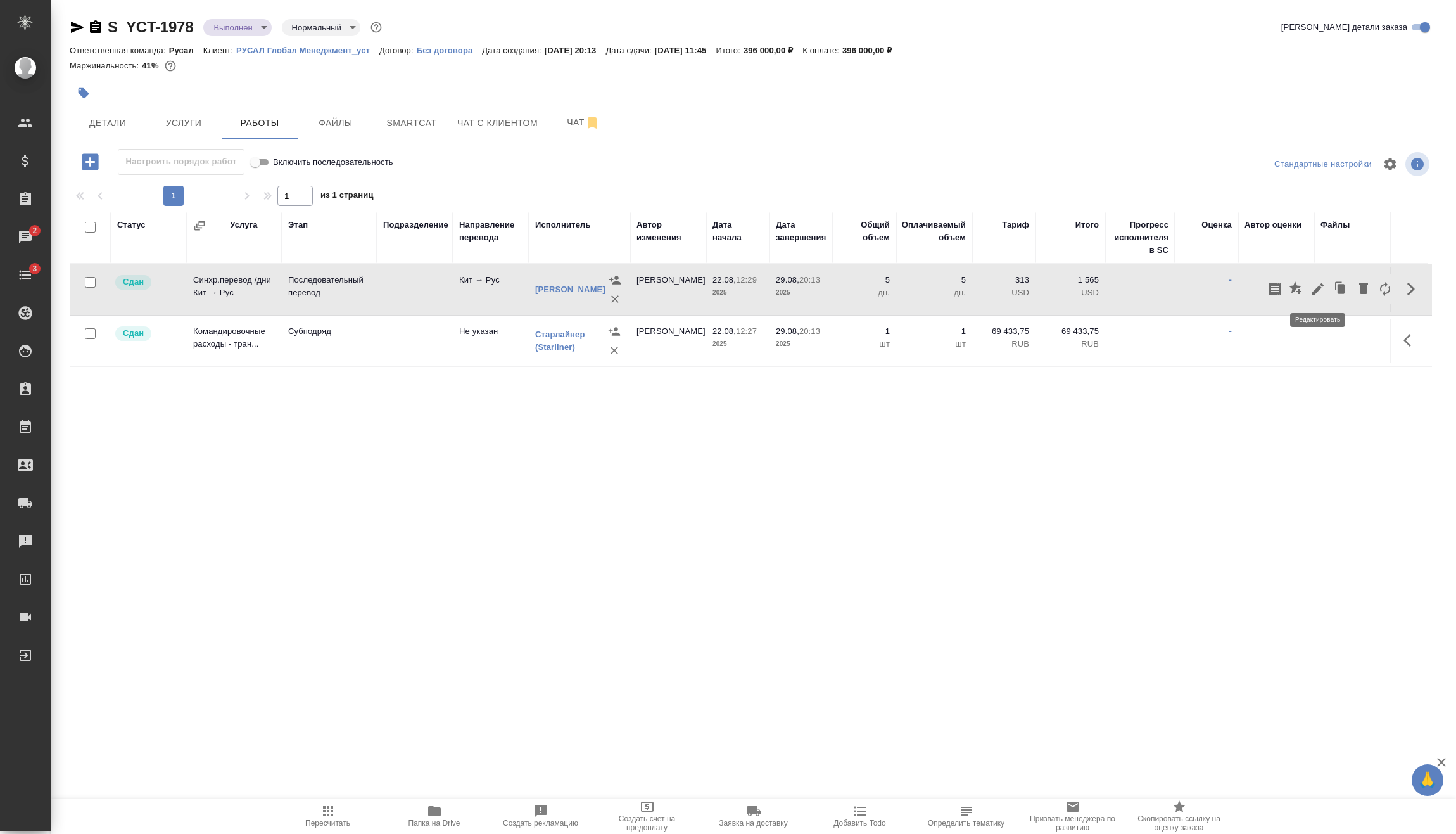
click at [1324, 288] on icon "button" at bounding box center [1318, 289] width 16 height 16
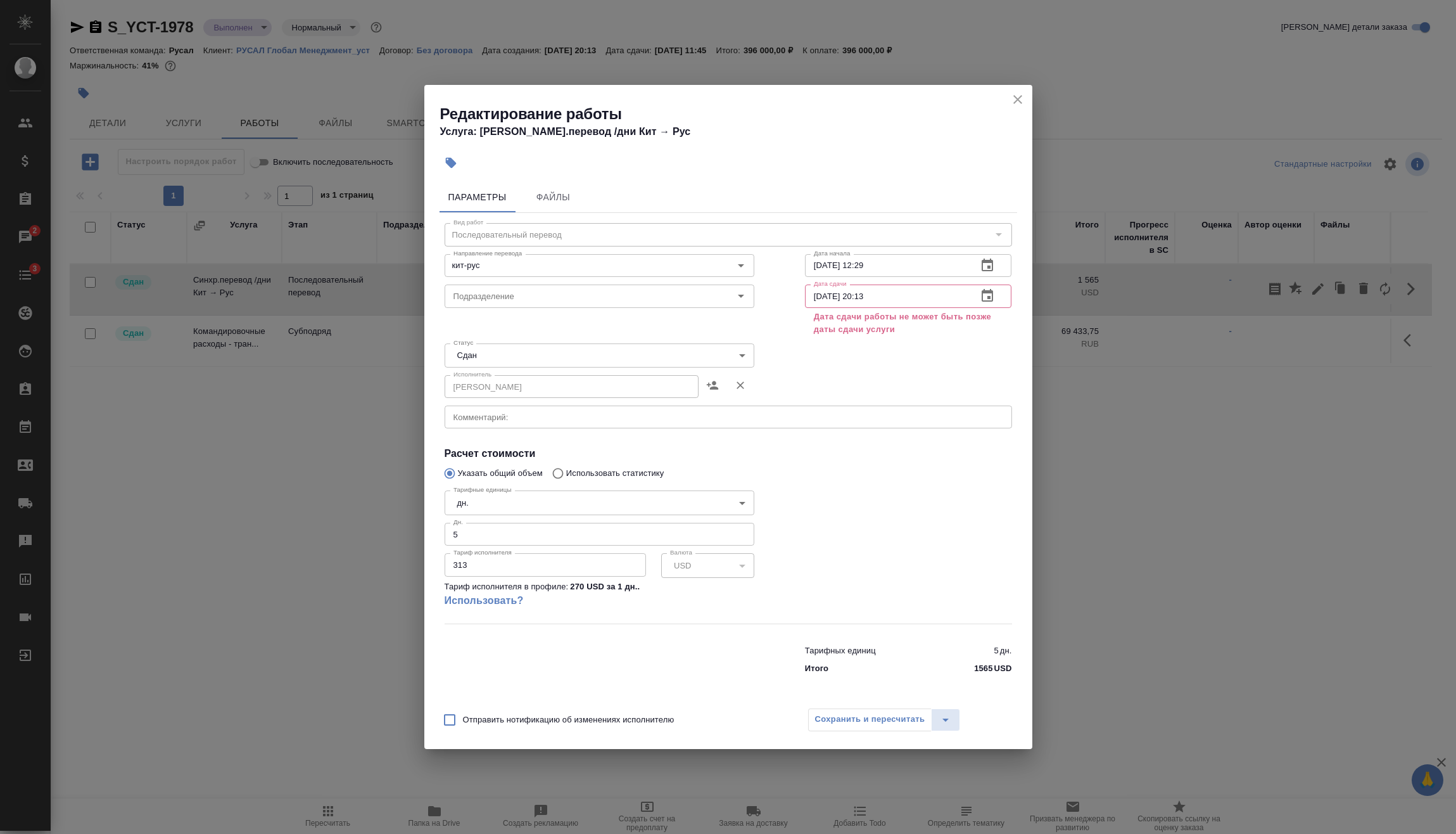
click at [824, 294] on input "[DATE] 20:13" at bounding box center [886, 296] width 163 height 22
click at [867, 295] on input "[DATE] 20:13" at bounding box center [886, 296] width 163 height 22
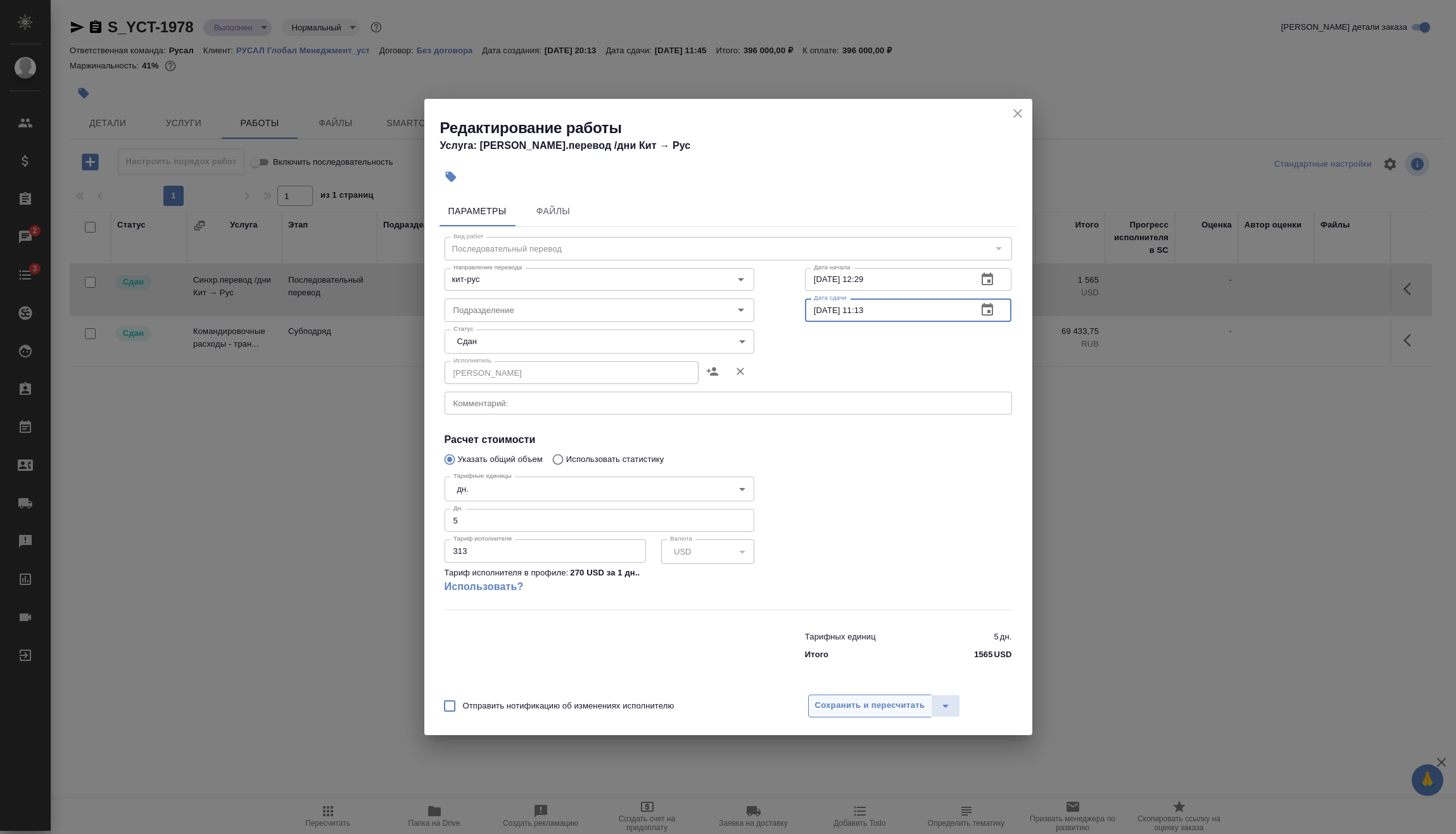
type input "[DATE] 11:13"
click at [913, 698] on span "Сохранить и пересчитать" at bounding box center [871, 705] width 110 height 15
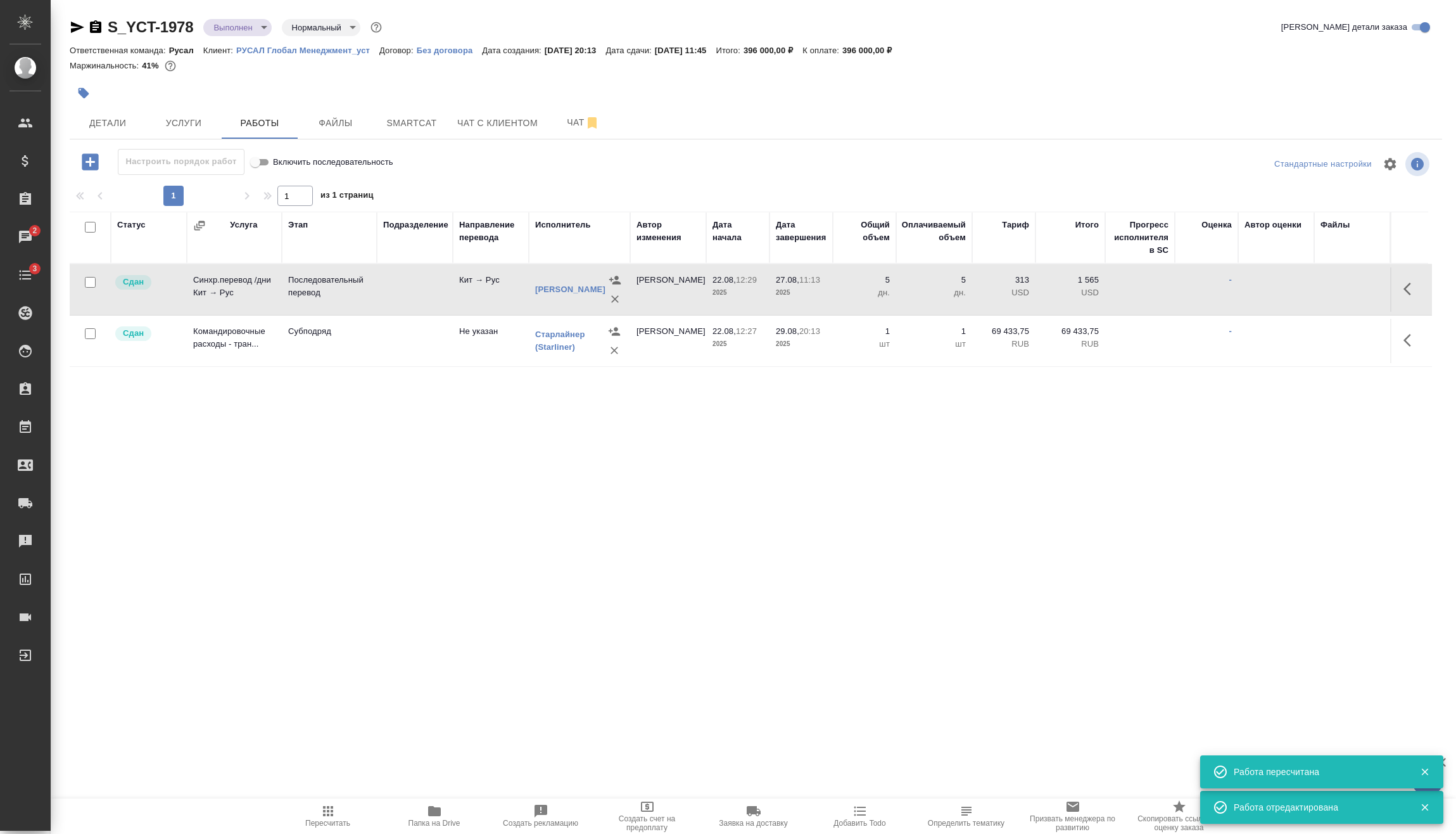
click at [1412, 338] on icon "button" at bounding box center [1411, 340] width 16 height 16
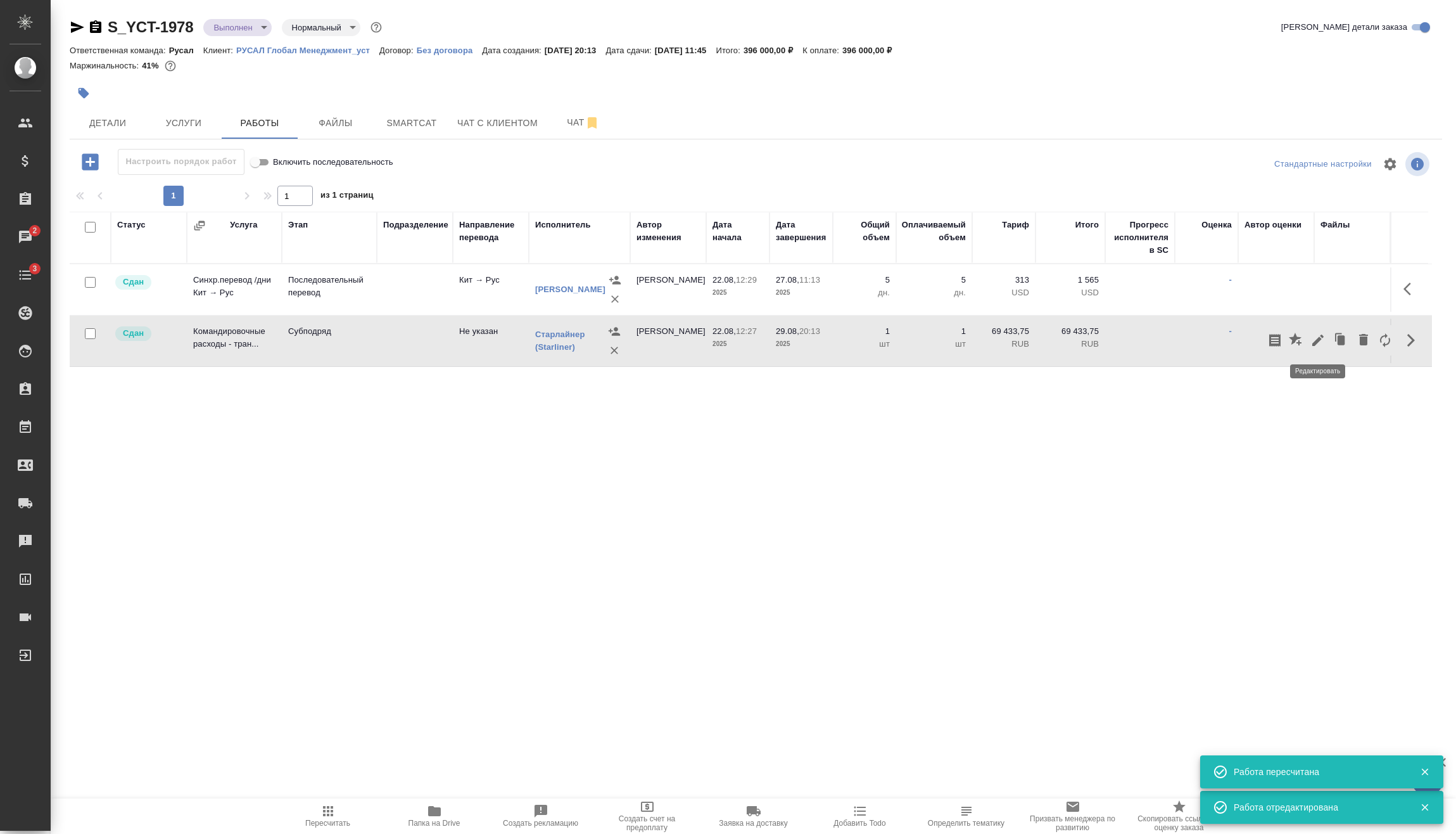
click at [1314, 342] on icon "button" at bounding box center [1318, 340] width 16 height 16
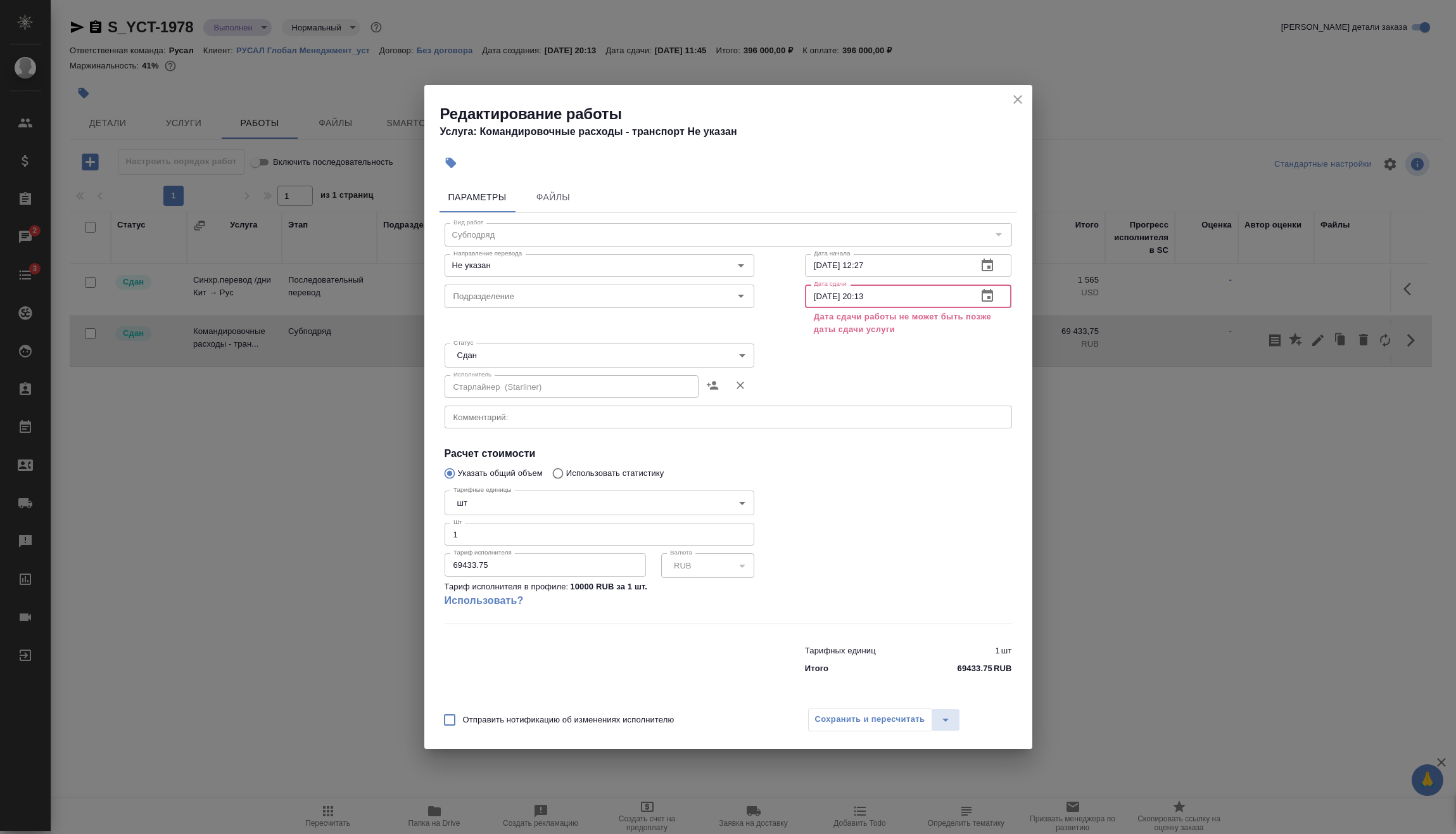
click at [821, 299] on input "[DATE] 20:13" at bounding box center [886, 296] width 163 height 22
click at [867, 297] on input "[DATE] 20:13" at bounding box center [886, 296] width 163 height 22
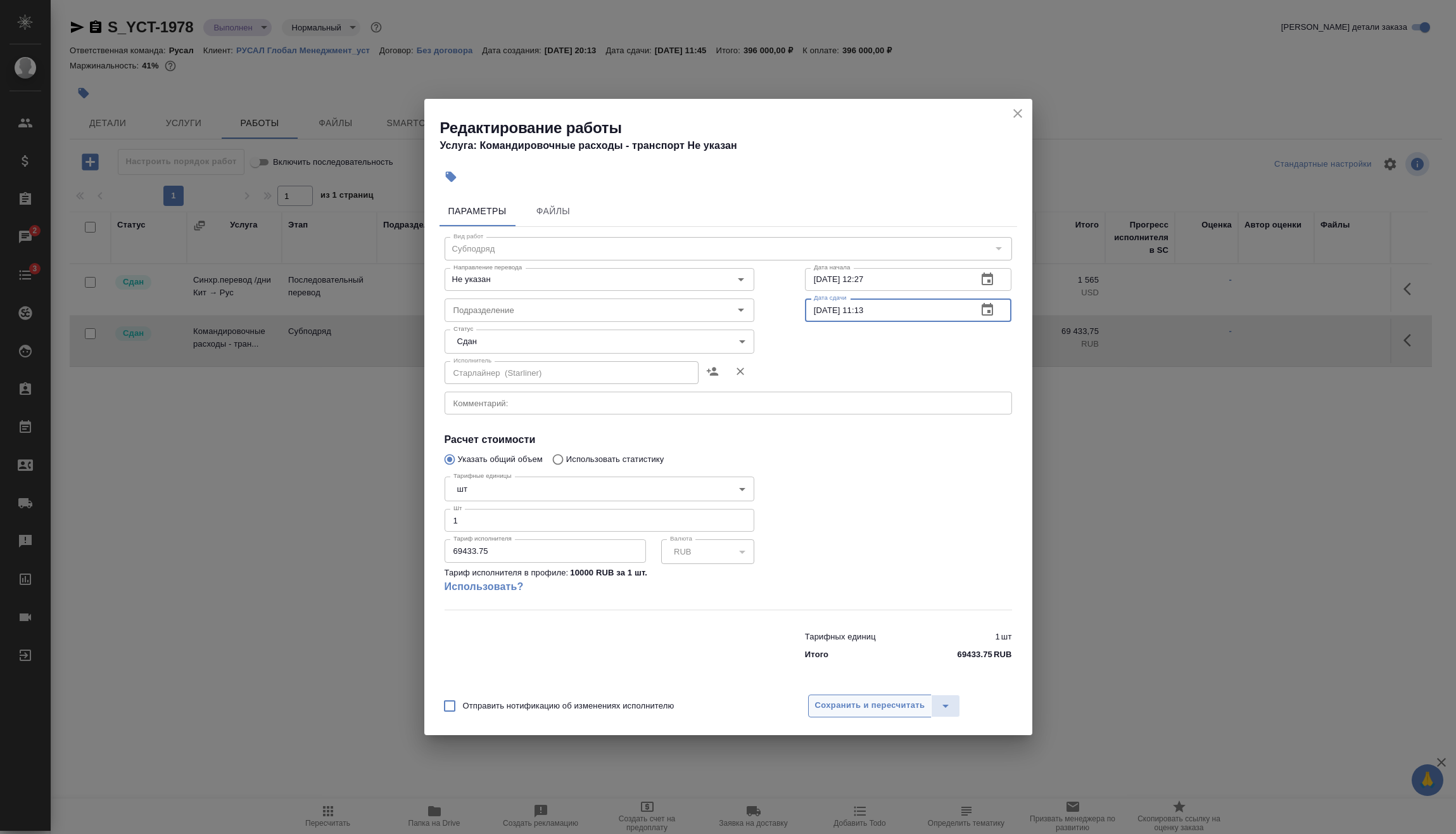
type input "[DATE] 11:13"
click at [898, 706] on span "Сохранить и пересчитать" at bounding box center [871, 705] width 110 height 15
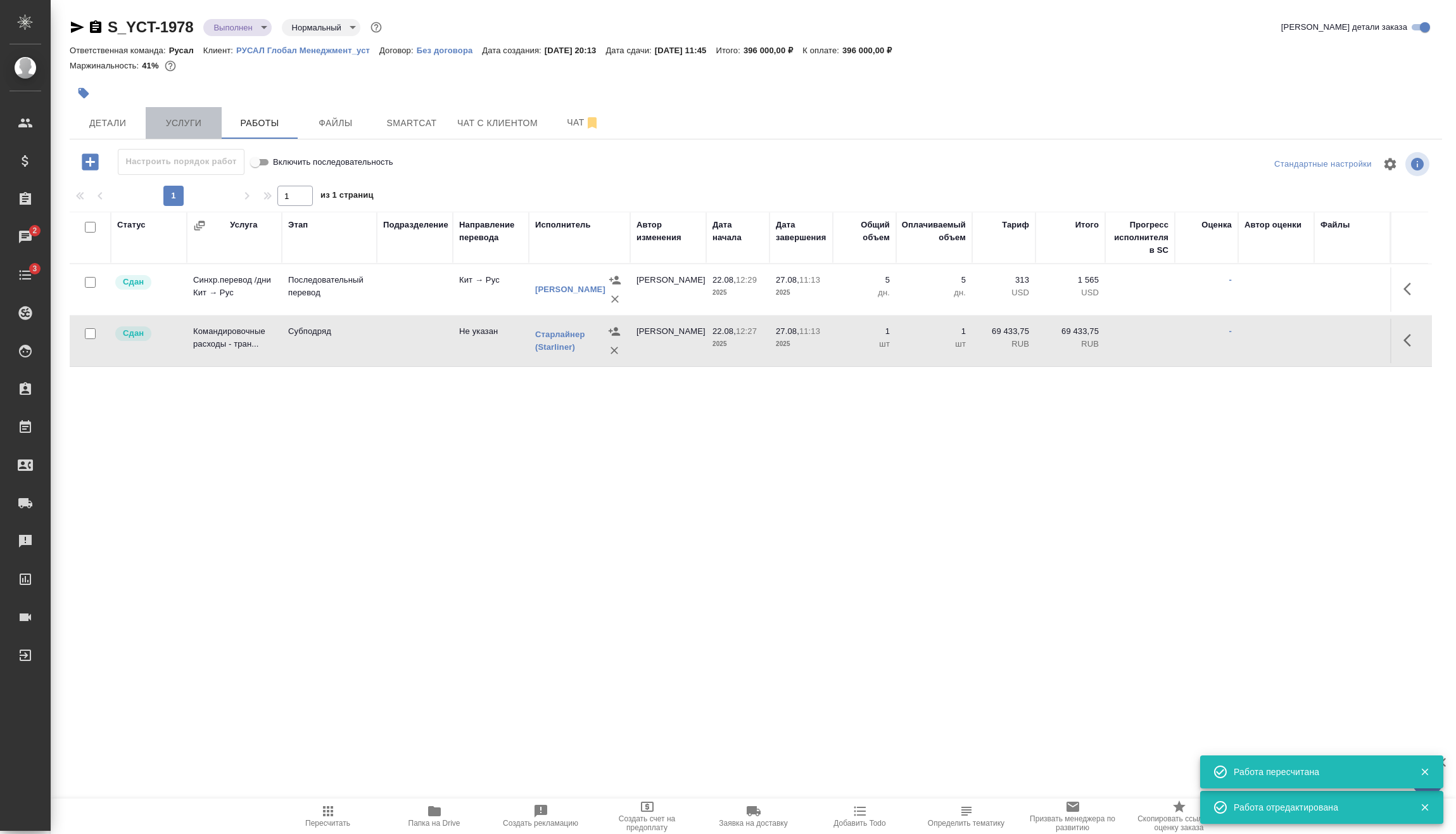
click at [180, 122] on span "Услуги" at bounding box center [184, 123] width 60 height 16
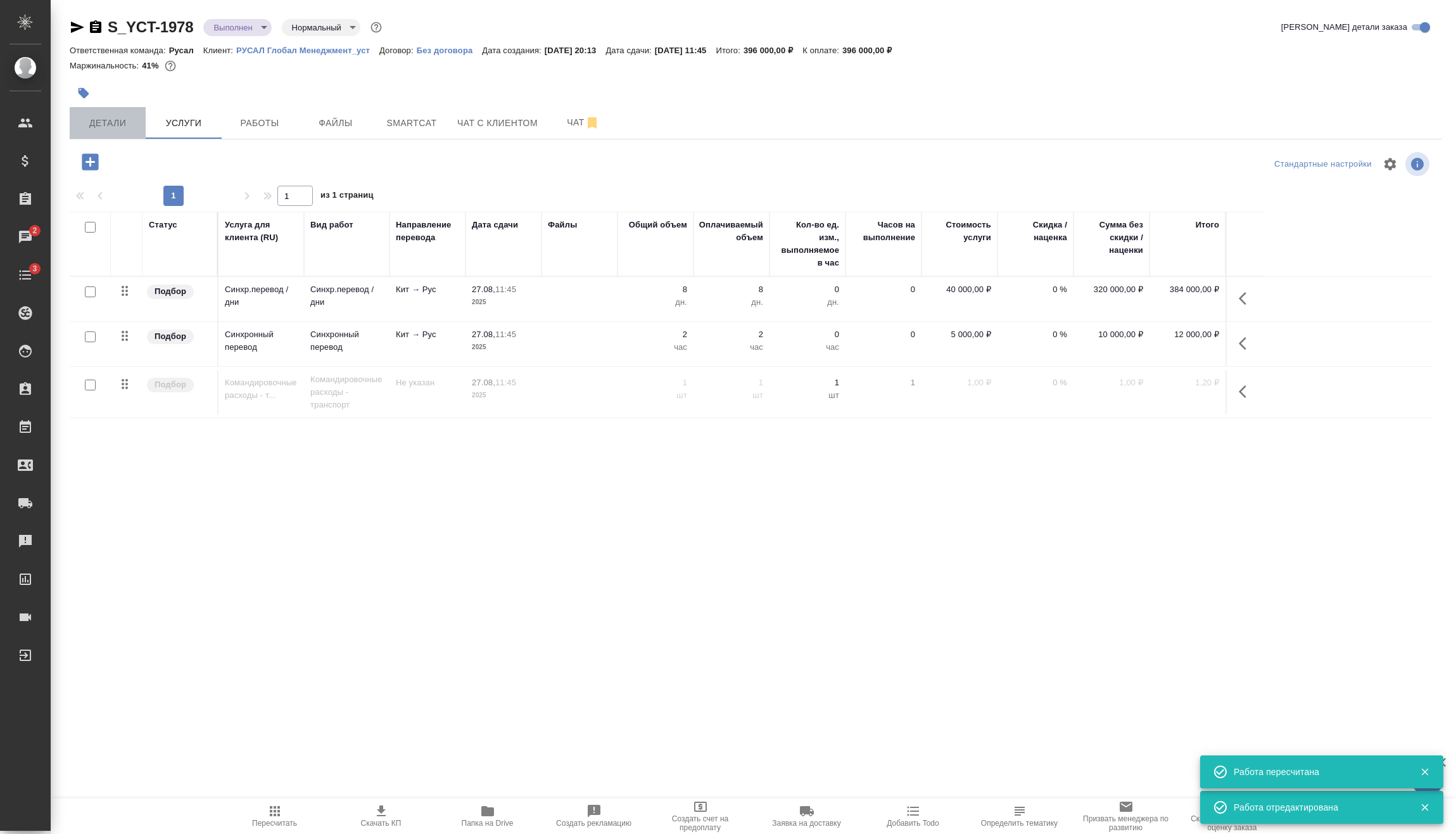
click at [132, 124] on span "Детали" at bounding box center [108, 123] width 60 height 16
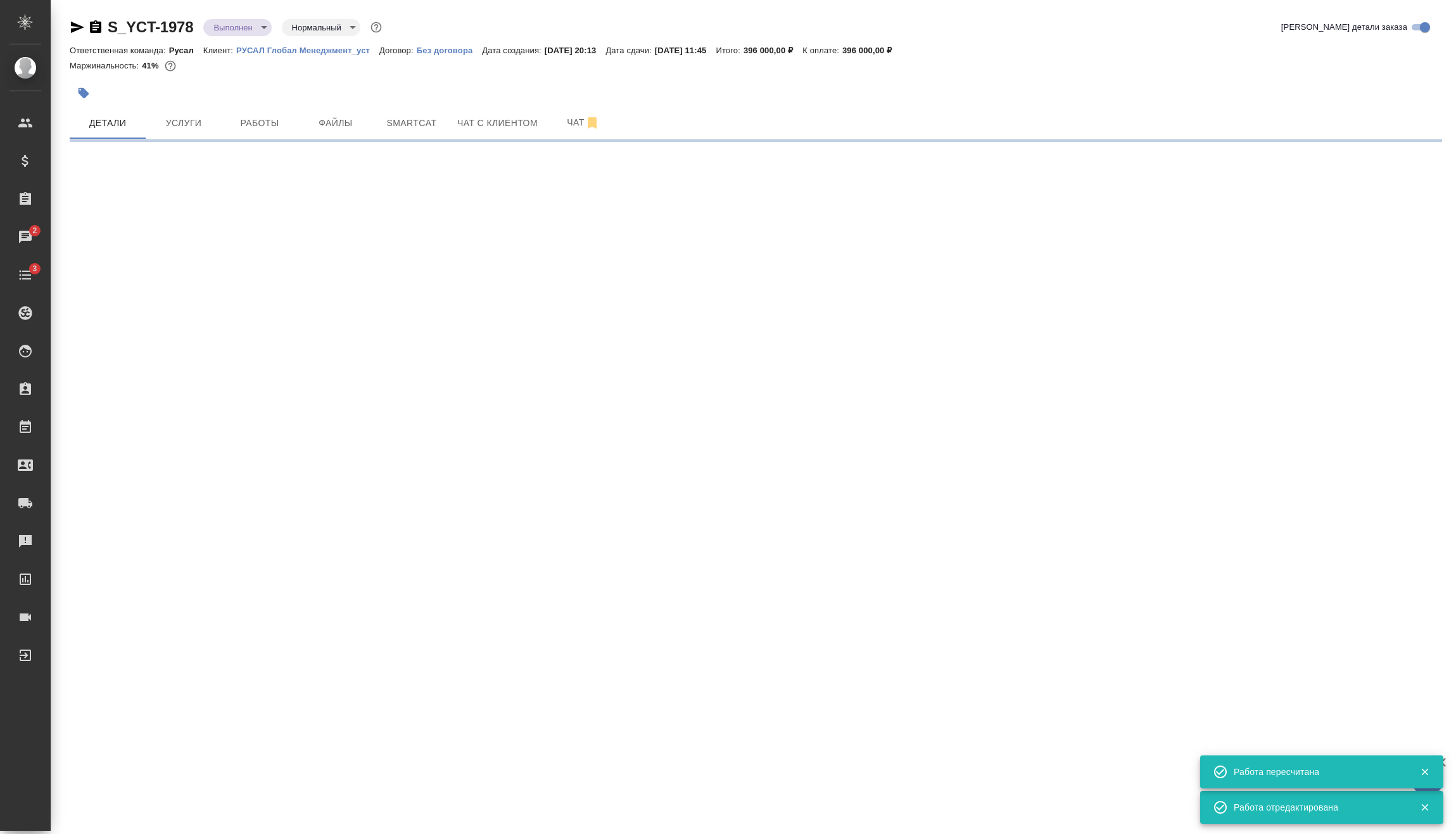
select select "RU"
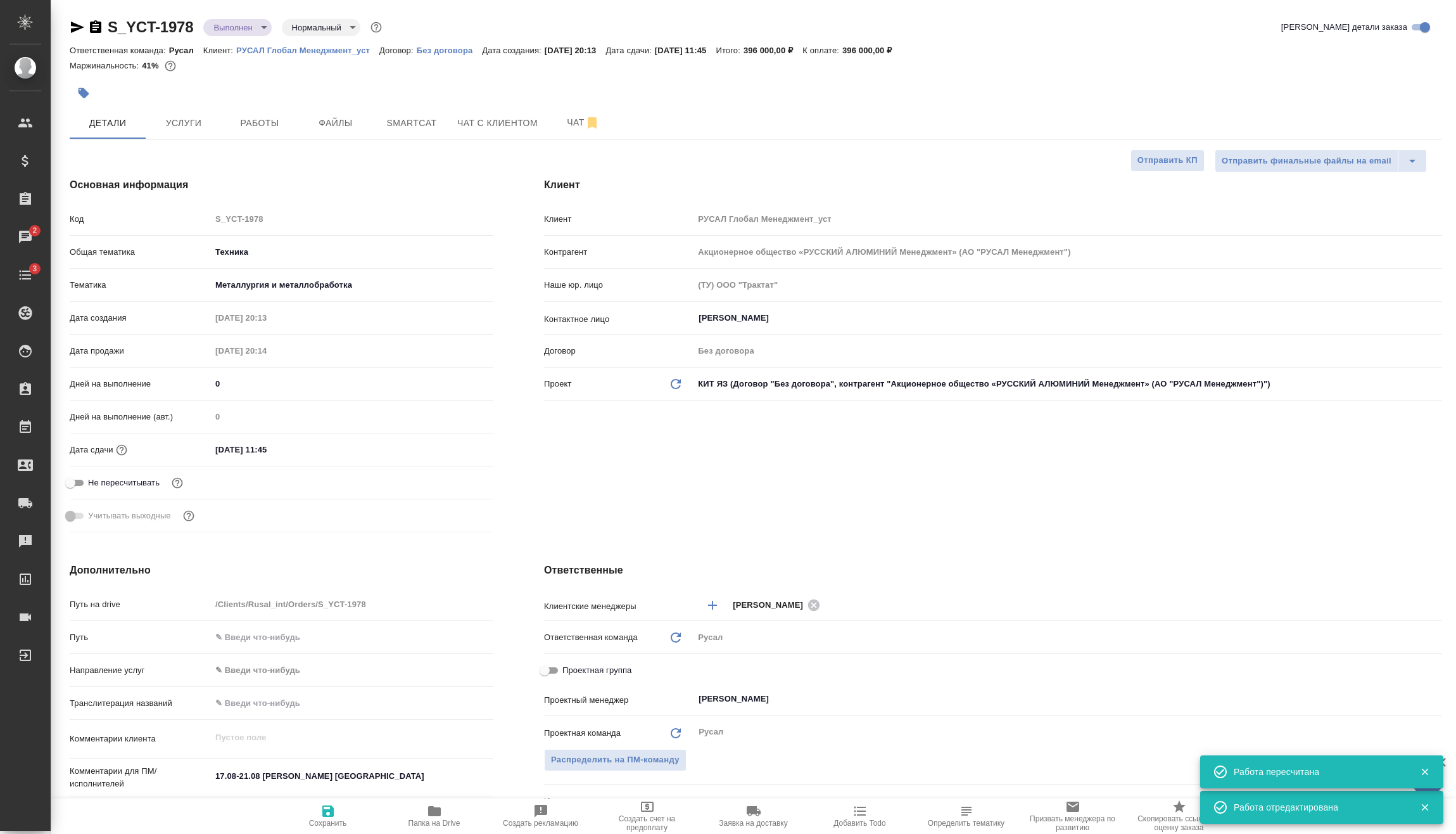
type textarea "x"
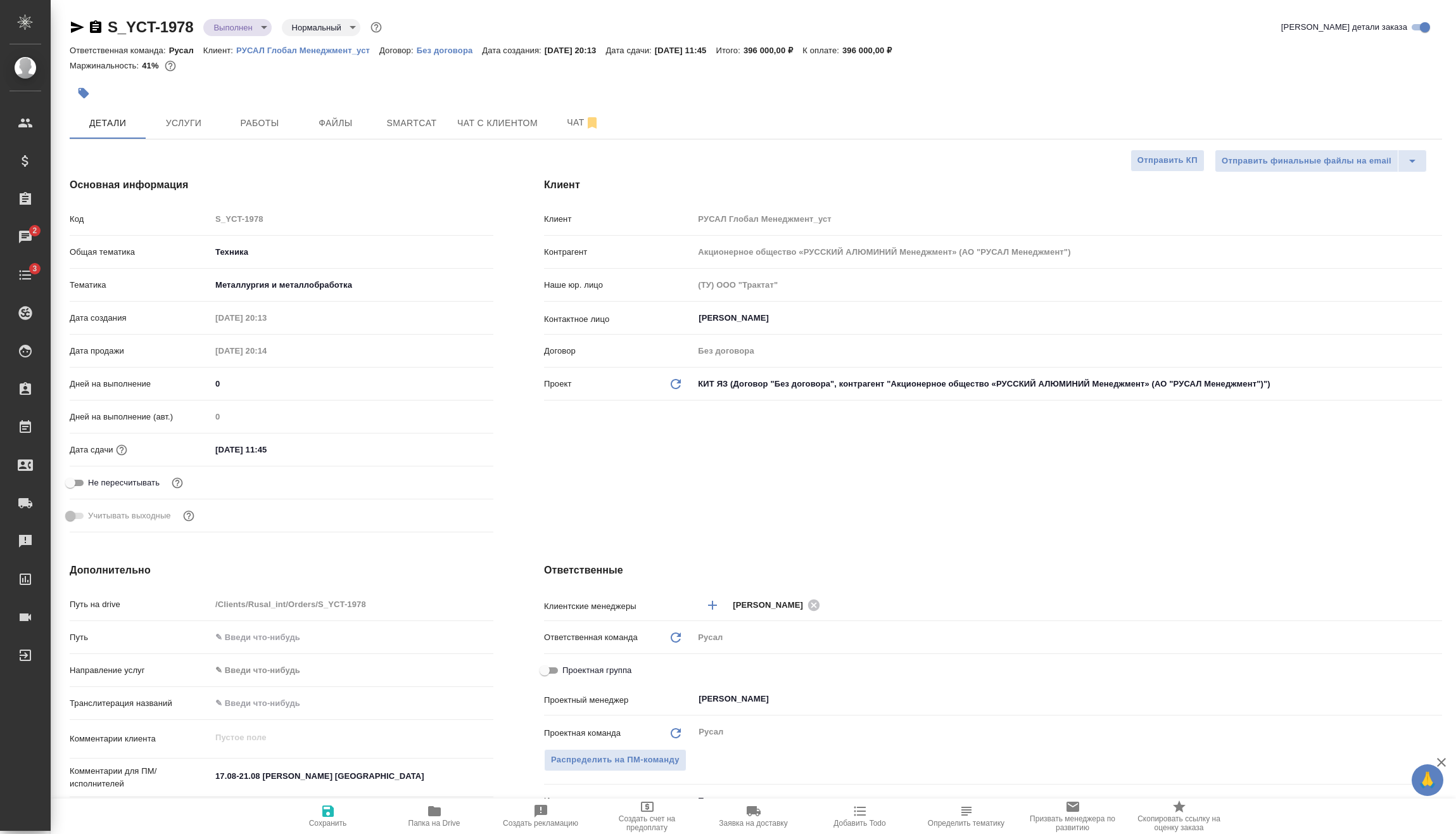
click at [349, 811] on span "Сохранить" at bounding box center [328, 816] width 91 height 24
type textarea "x"
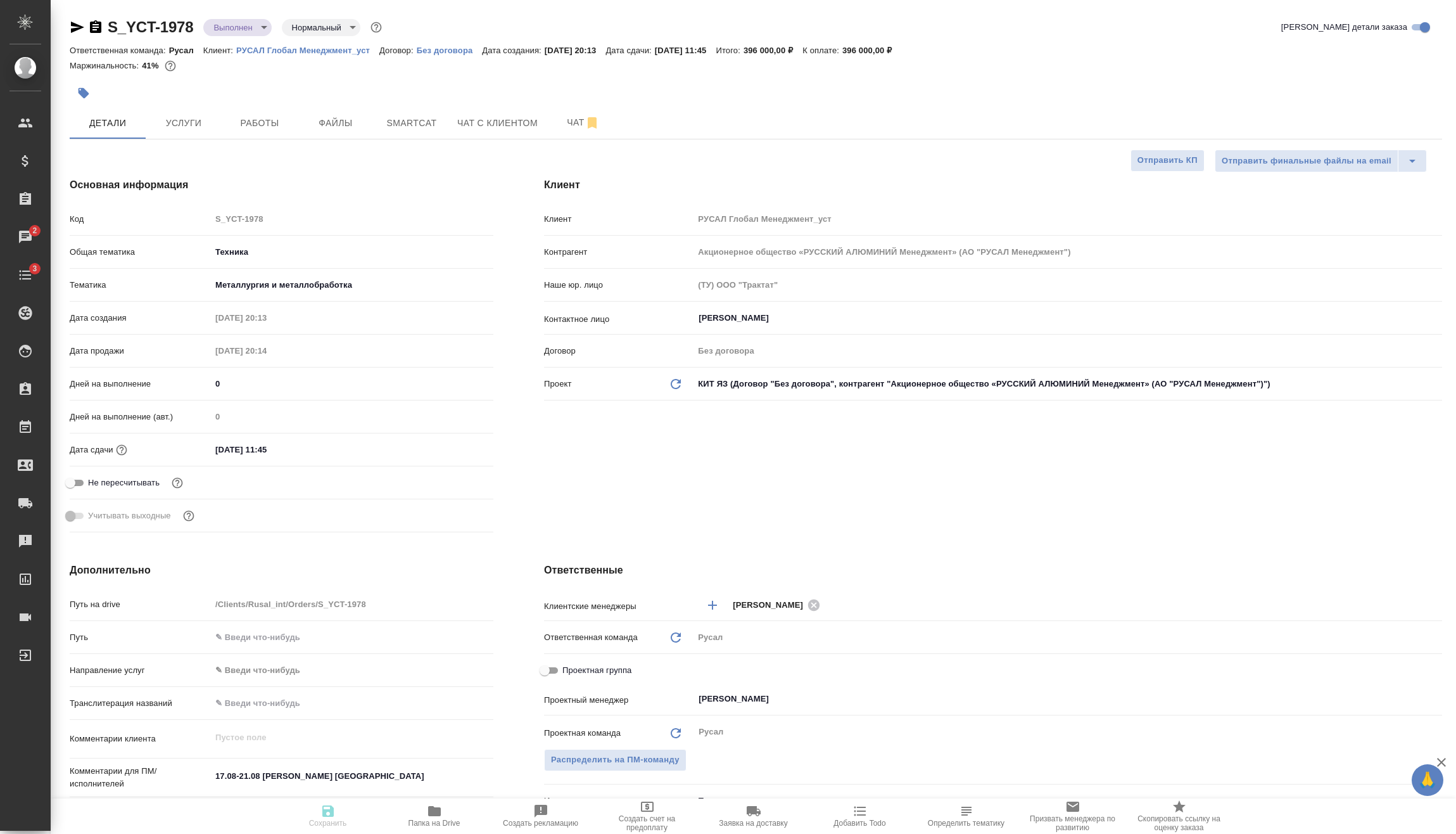
type textarea "x"
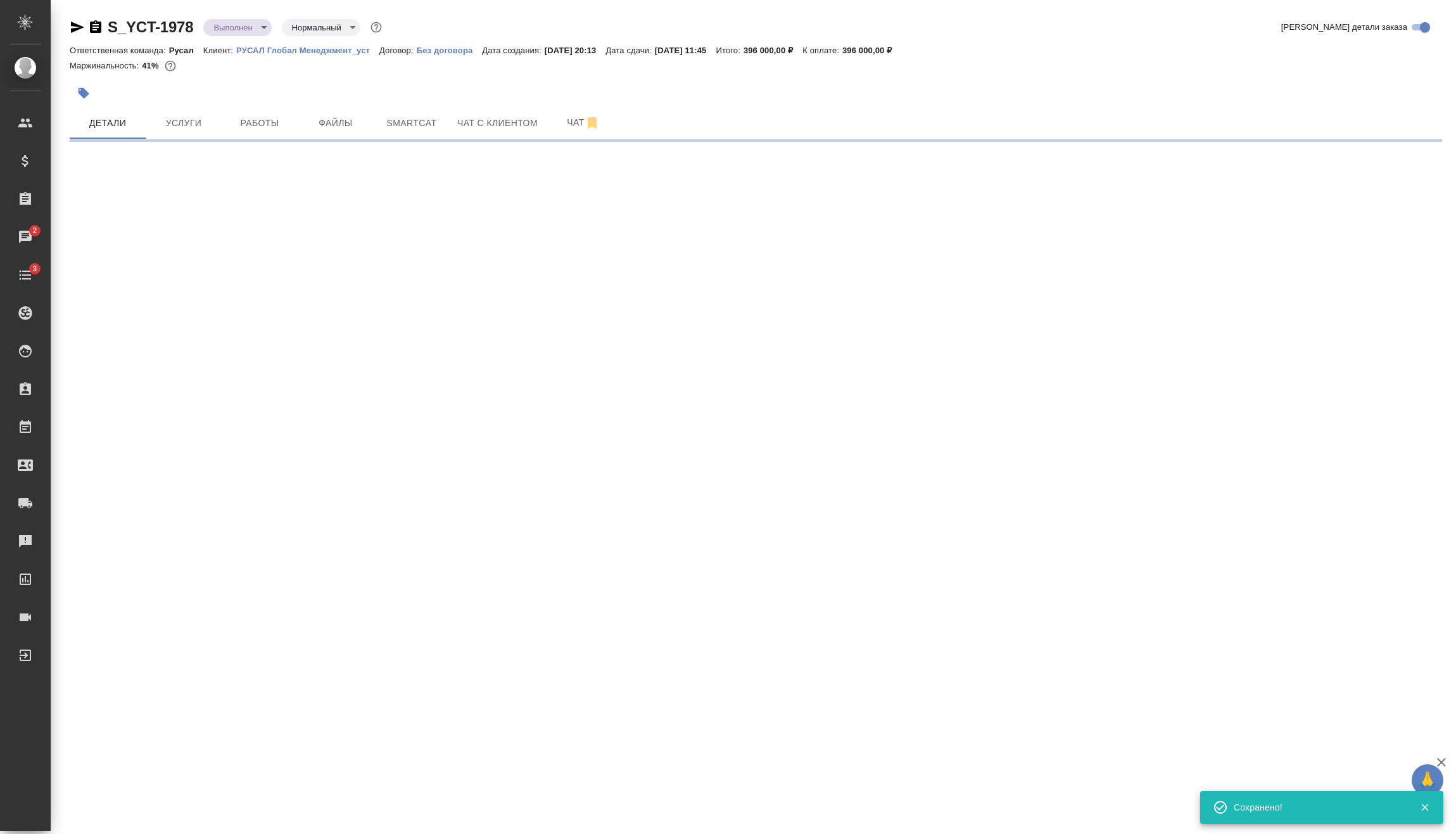
select select "RU"
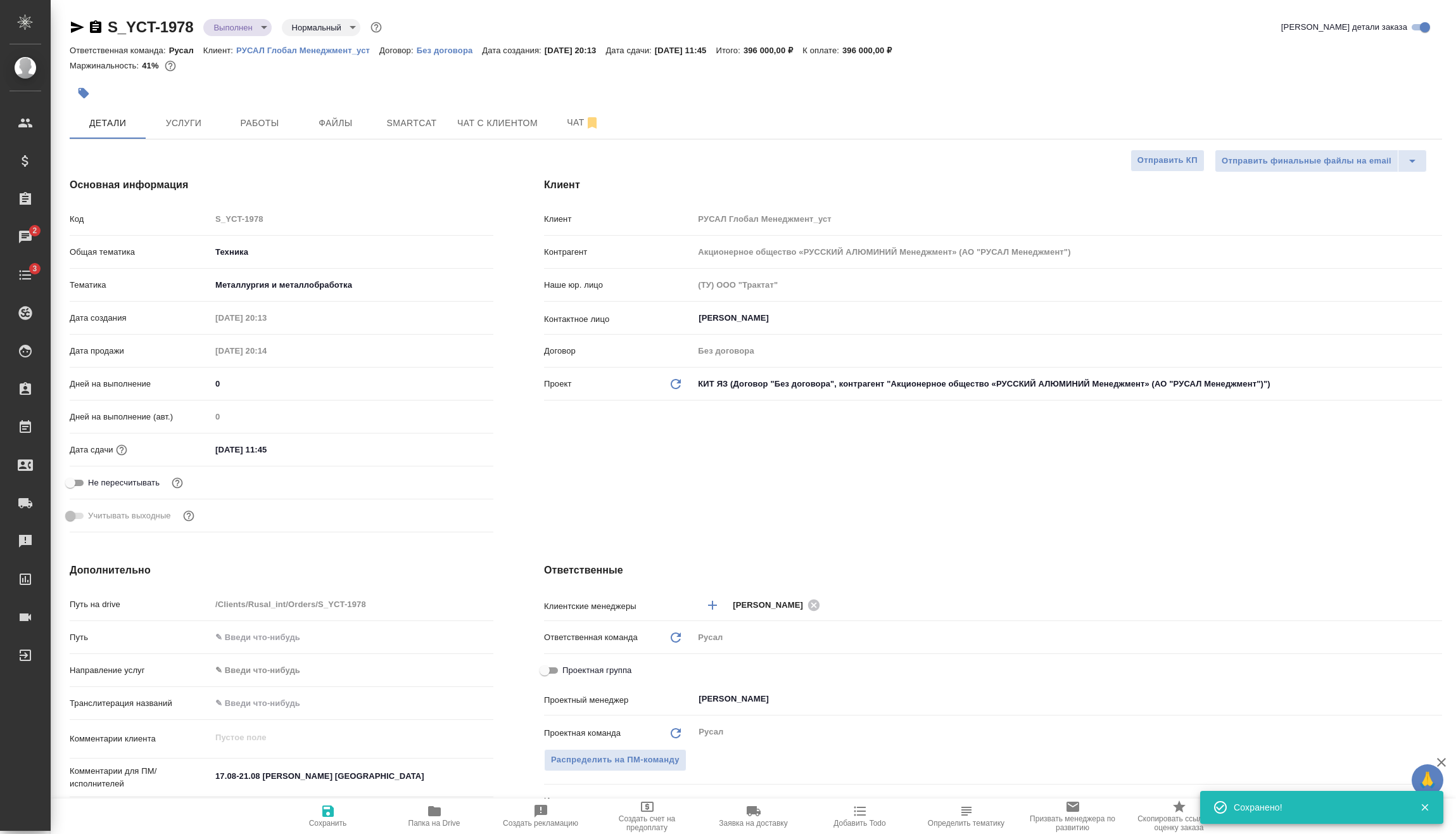
type textarea "x"
click at [242, 35] on body "🙏 .cls-1 fill:#fff; AWATERA [PERSON_NAME] Спецификации Заказы 2 Чаты 3 Todo Про…" at bounding box center [728, 417] width 1456 height 834
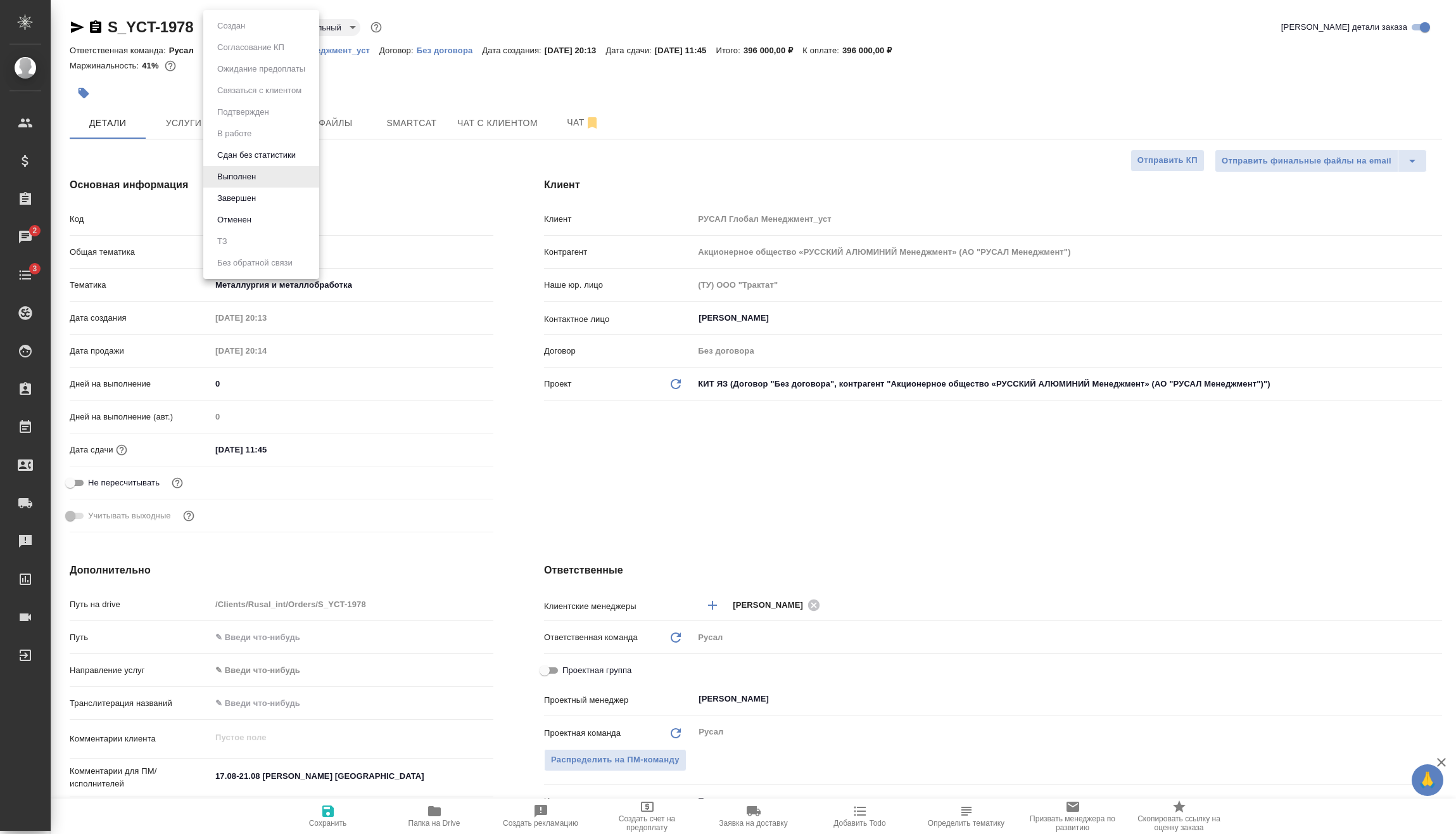
click at [438, 187] on div at bounding box center [728, 417] width 1456 height 834
click at [246, 31] on body "🙏 .cls-1 fill:#fff; AWATERA [PERSON_NAME] Спецификации Заказы 2 Чаты 3 Todo Про…" at bounding box center [728, 417] width 1456 height 834
click at [263, 199] on li "Завершен" at bounding box center [262, 198] width 116 height 22
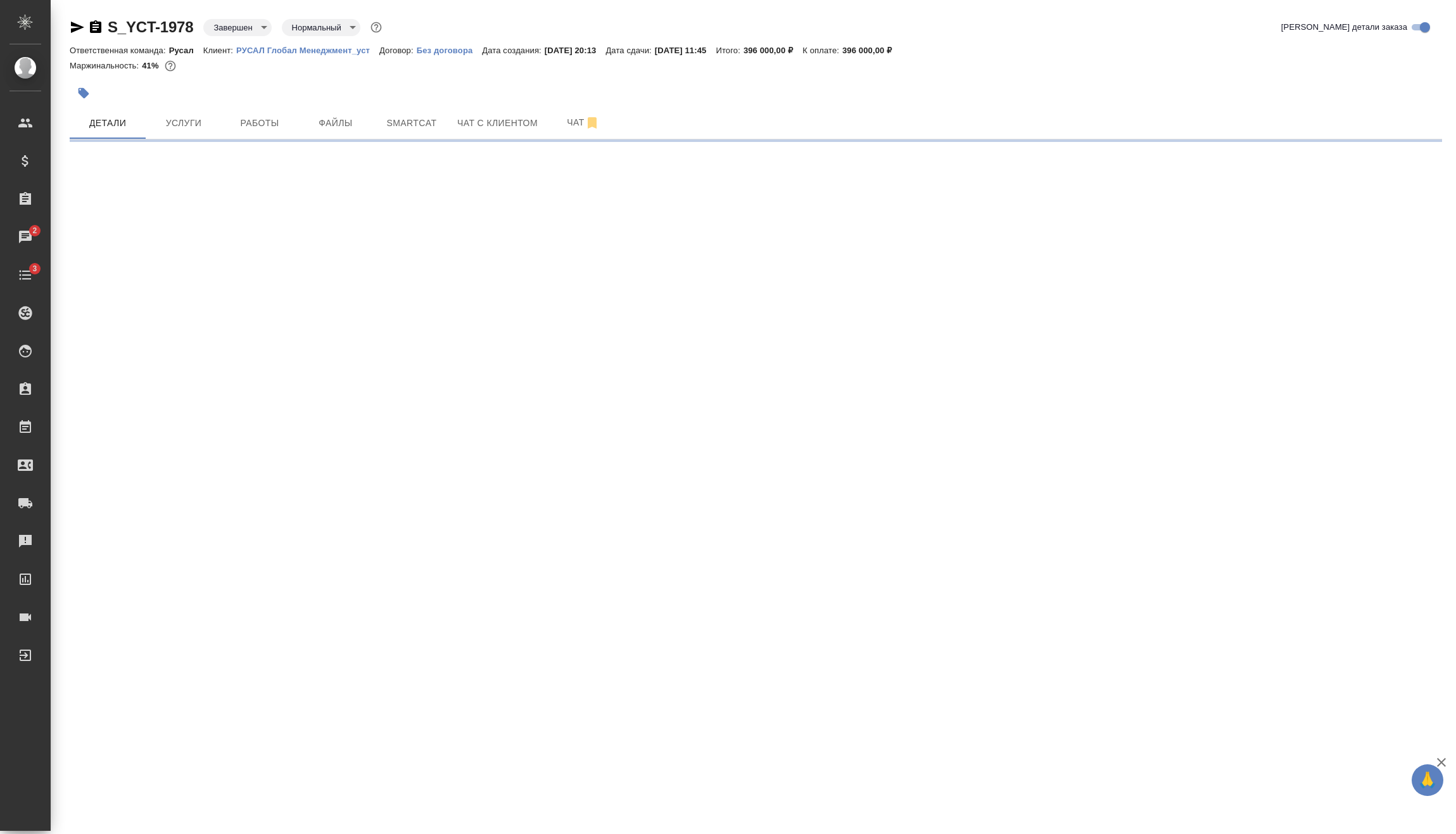
select select "RU"
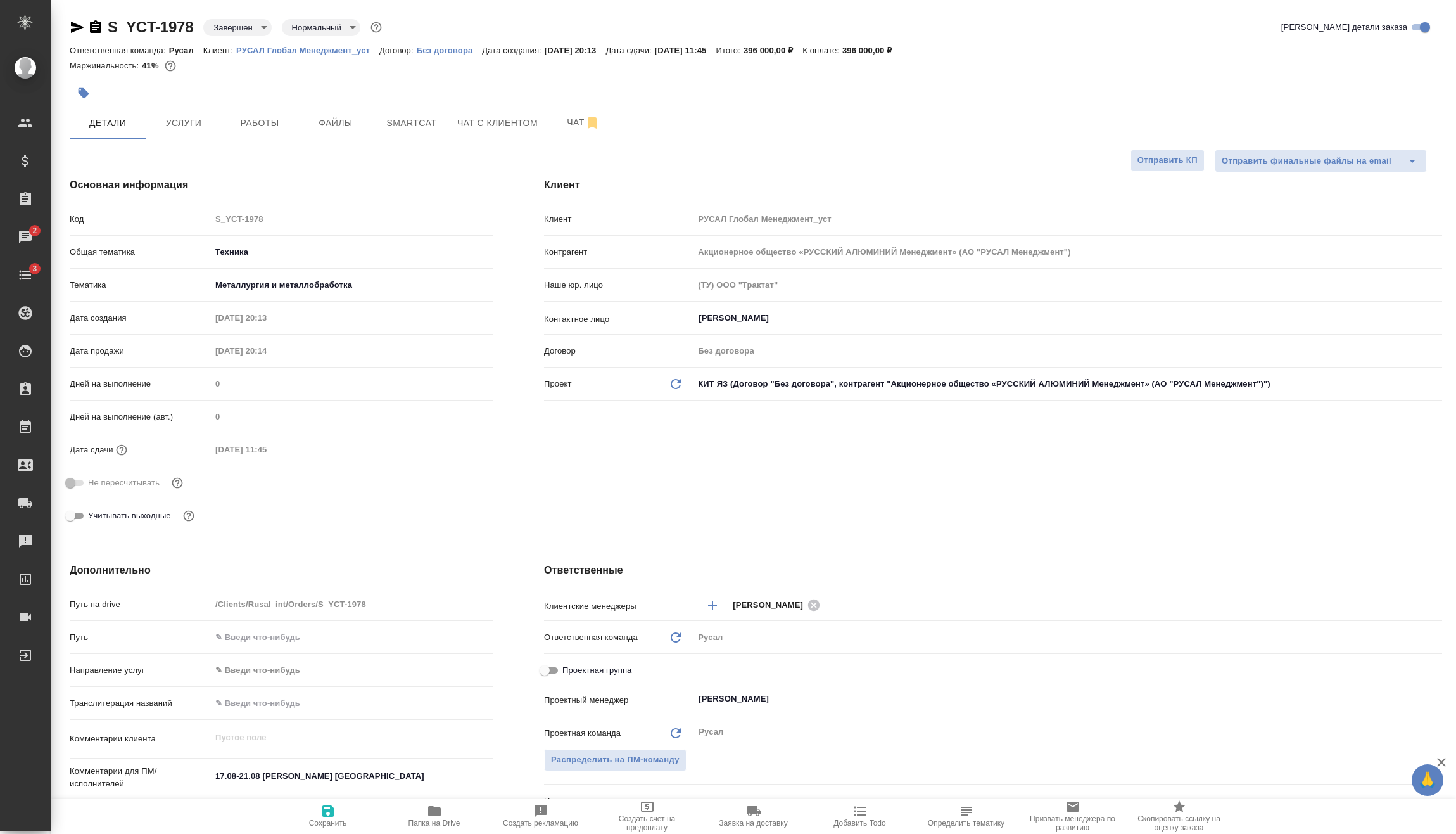
type textarea "x"
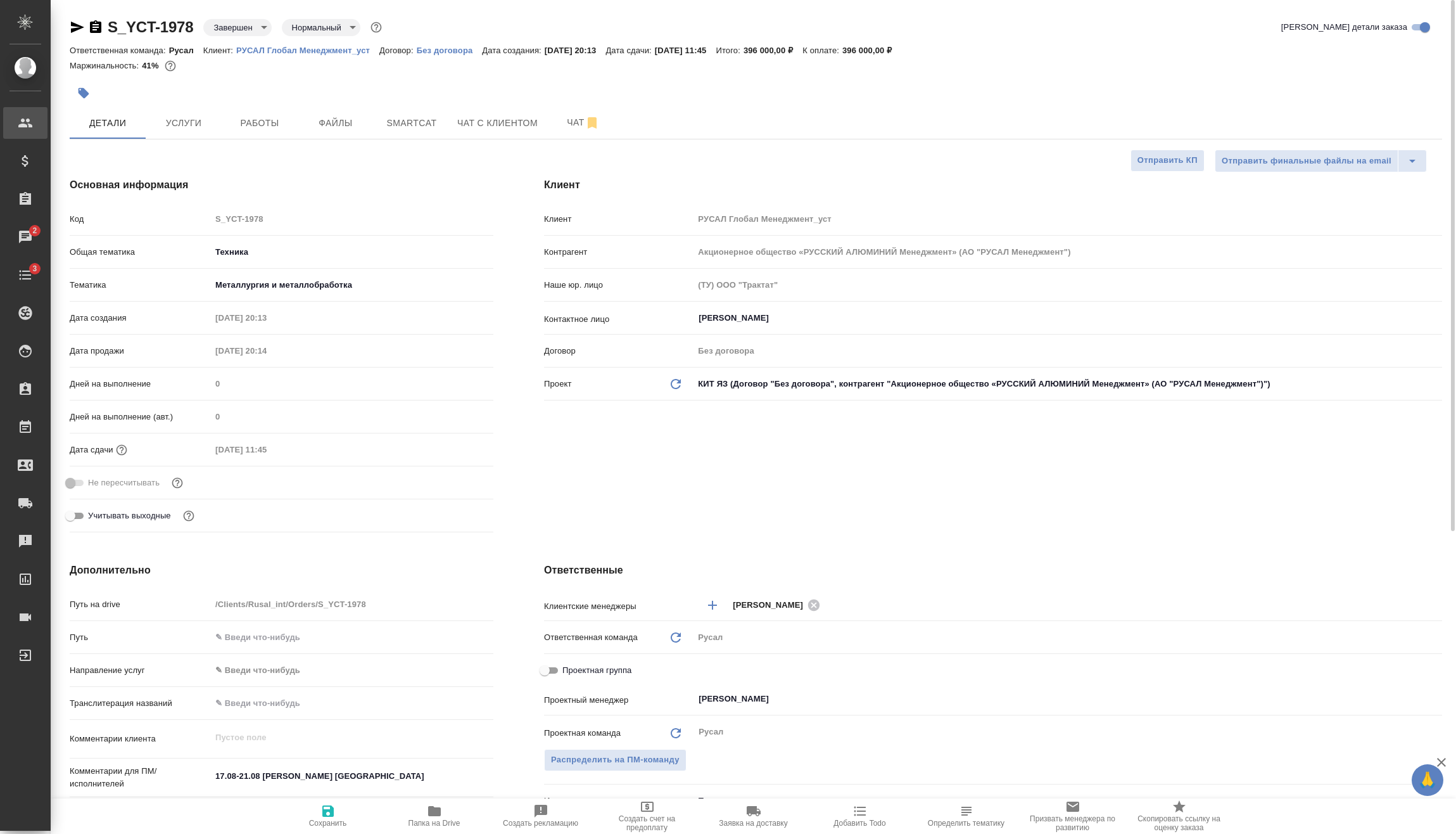
type textarea "x"
